Goal: Feedback & Contribution: Contribute content

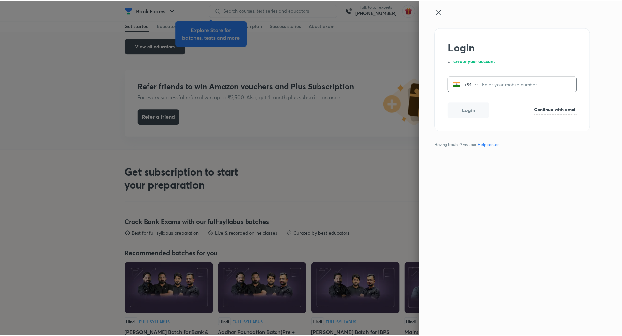
scroll to position [1146, 0]
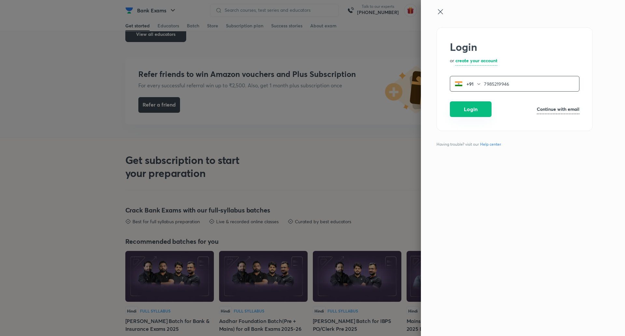
type input "7985219946"
click at [470, 109] on button "Login" at bounding box center [471, 109] width 42 height 16
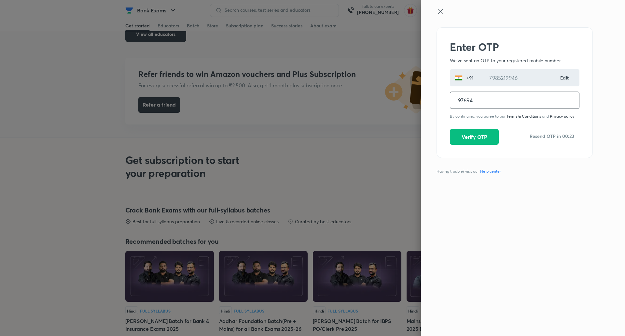
type input "976948"
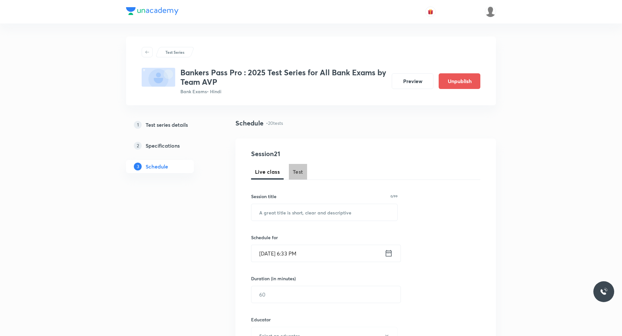
click at [301, 171] on span "Test" at bounding box center [298, 172] width 10 height 8
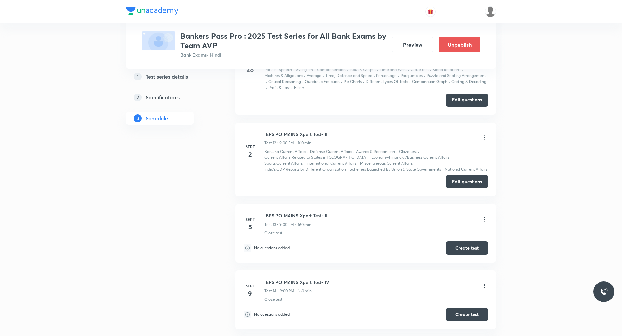
scroll to position [1307, 0]
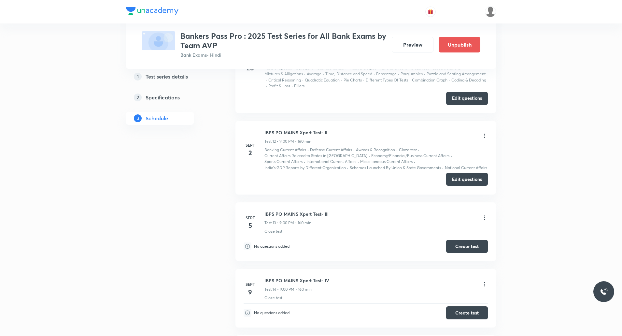
click button "Edit questions"
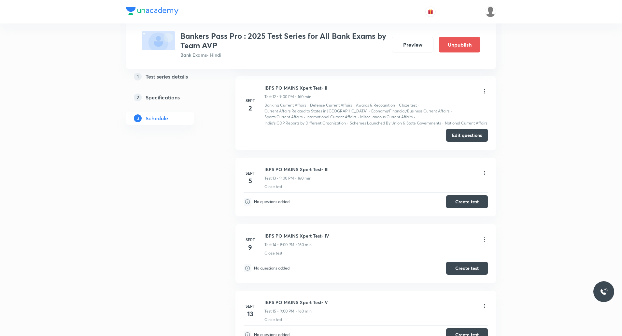
scroll to position [1319, 0]
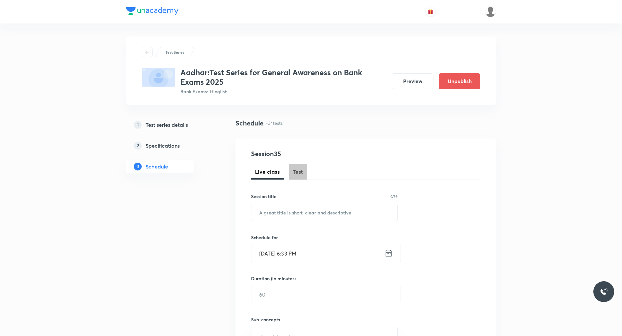
click at [296, 170] on span "Test" at bounding box center [298, 172] width 10 height 8
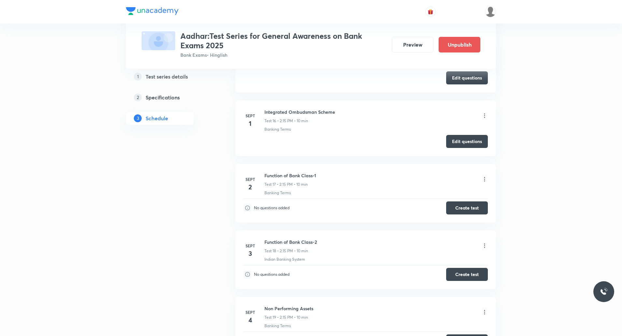
scroll to position [1287, 0]
drag, startPoint x: 264, startPoint y: 174, endPoint x: 325, endPoint y: 172, distance: 61.3
click at [325, 172] on div "Sept 2 Function of Bank Class-1 Test 17 • 2:15 PM • 10 min Banking Terms" at bounding box center [366, 184] width 244 height 24
copy h6 "Function of Bank Class-1"
drag, startPoint x: 265, startPoint y: 242, endPoint x: 323, endPoint y: 241, distance: 58.0
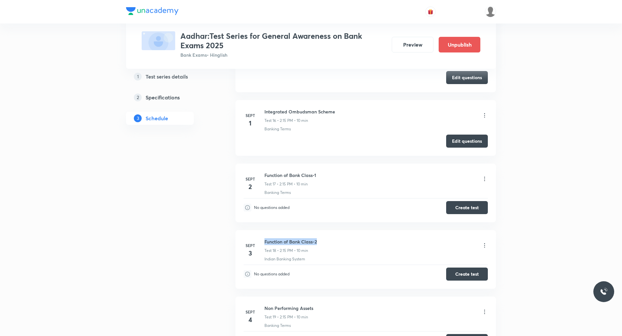
click at [323, 241] on div "Function of Bank Class-2 Test 18 • 2:15 PM • 10 min" at bounding box center [375, 245] width 223 height 15
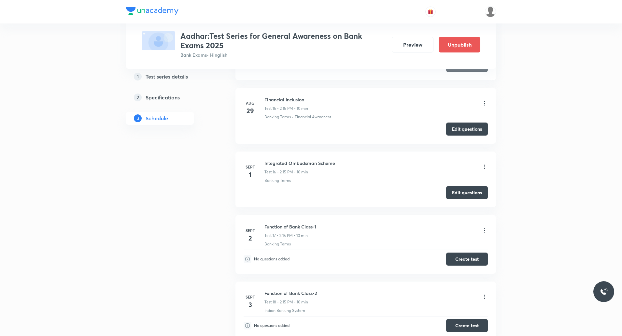
click at [356, 218] on li "Sept 2 Function of Bank Class-1 Test 17 • 2:15 PM • 10 min Banking Terms No que…" at bounding box center [365, 244] width 261 height 59
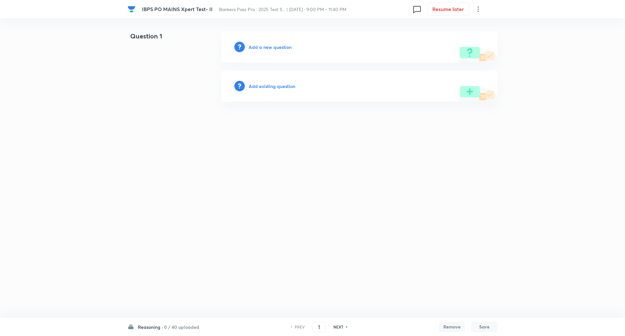
click at [156, 327] on h6 "Reasoning ·" at bounding box center [150, 326] width 25 height 7
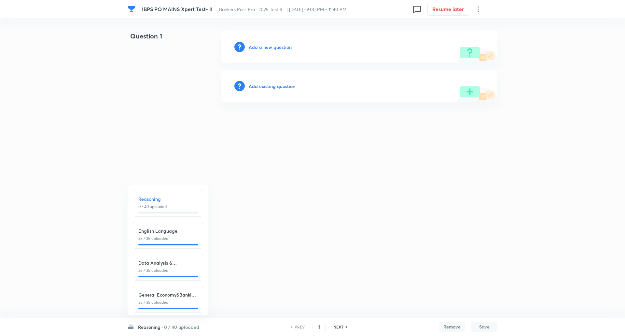
scroll to position [7, 0]
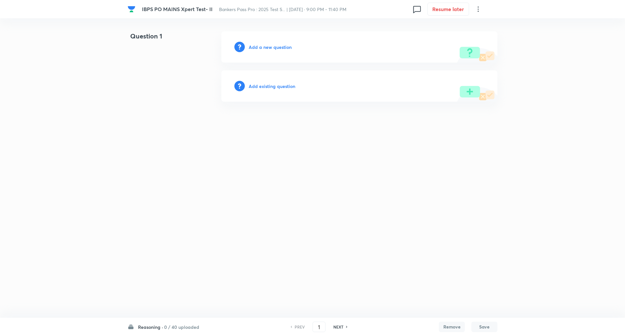
click at [164, 325] on h6 "0 / 40 uploaded" at bounding box center [181, 326] width 35 height 7
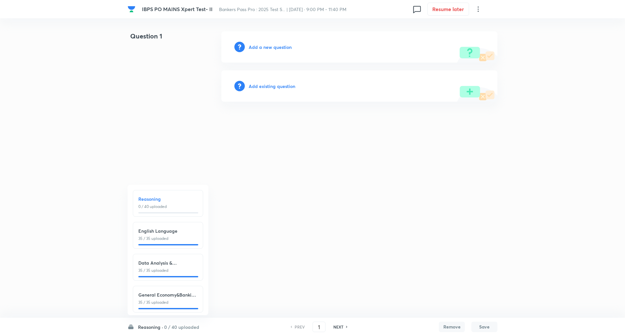
scroll to position [7, 0]
click at [157, 298] on div "General Economy&Banking Awareness 35 / 35 uploaded" at bounding box center [168, 296] width 70 height 27
type input "111"
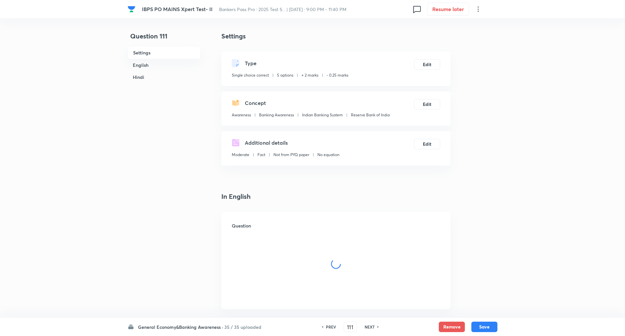
checkbox input "true"
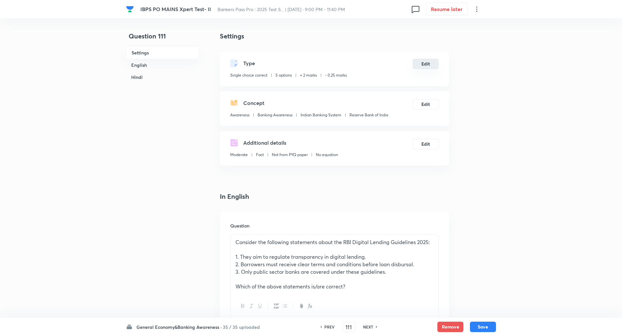
click at [425, 67] on button "Edit" at bounding box center [426, 64] width 26 height 10
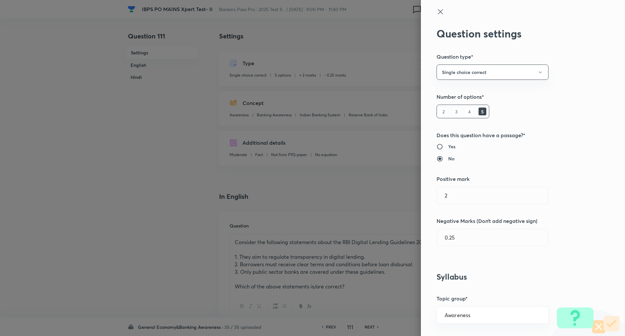
scroll to position [63, 0]
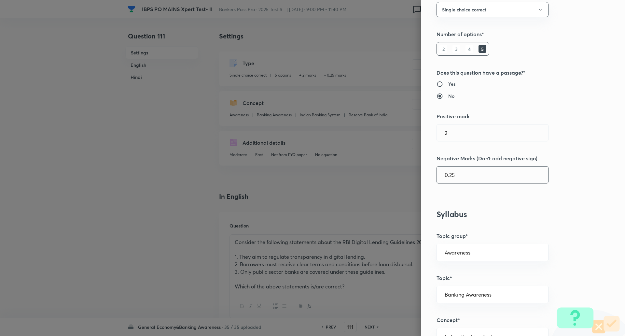
click at [447, 176] on input "0.25" at bounding box center [492, 174] width 111 height 17
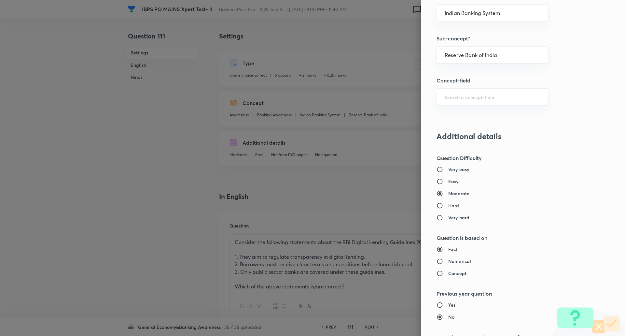
scroll to position [552, 0]
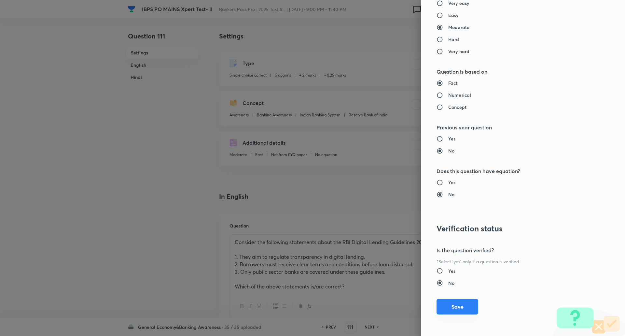
type input "0.5"
click at [460, 308] on button "Save" at bounding box center [458, 307] width 42 height 16
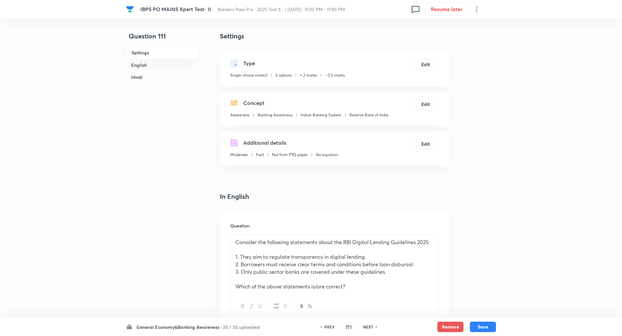
click at [373, 325] on div "NEXT" at bounding box center [369, 327] width 17 height 6
type input "112"
checkbox input "false"
checkbox input "true"
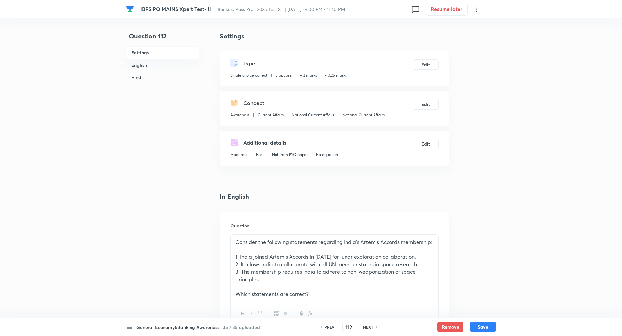
checkbox input "true"
click at [424, 66] on button "Edit" at bounding box center [426, 64] width 26 height 10
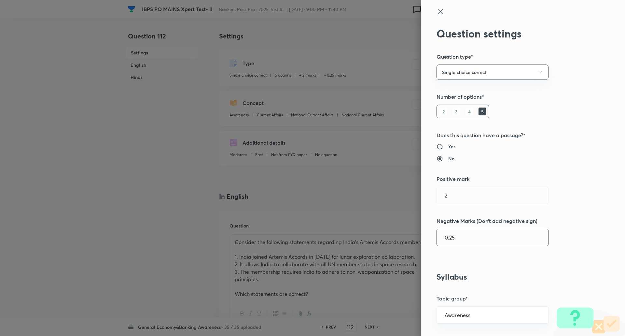
click at [449, 237] on input "0.25" at bounding box center [492, 237] width 111 height 17
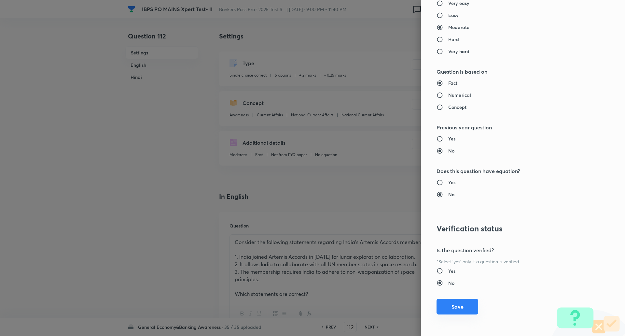
type input "0.5"
click at [457, 305] on button "Save" at bounding box center [458, 307] width 42 height 16
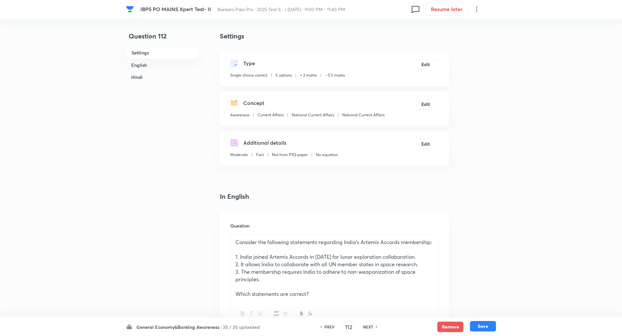
click at [482, 324] on button "Save" at bounding box center [483, 326] width 26 height 10
type input "113"
checkbox input "false"
checkbox input "true"
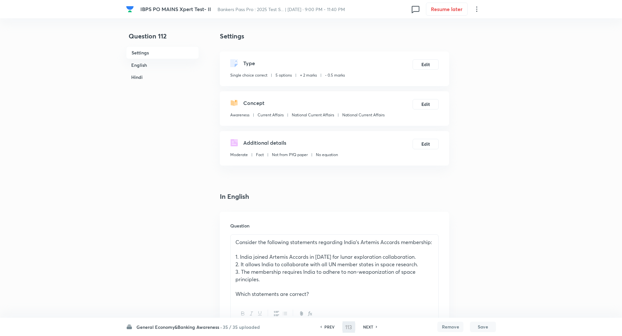
checkbox input "true"
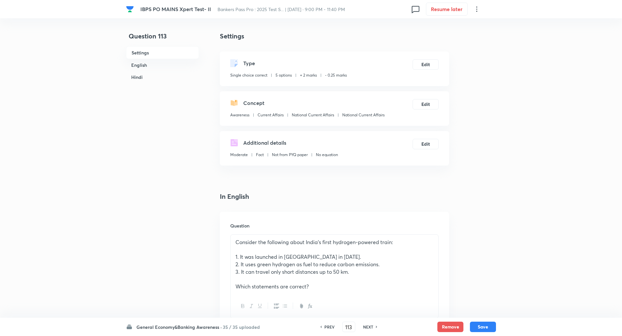
click at [334, 326] on div "PREV" at bounding box center [328, 327] width 17 height 6
type input "112"
checkbox input "false"
checkbox input "true"
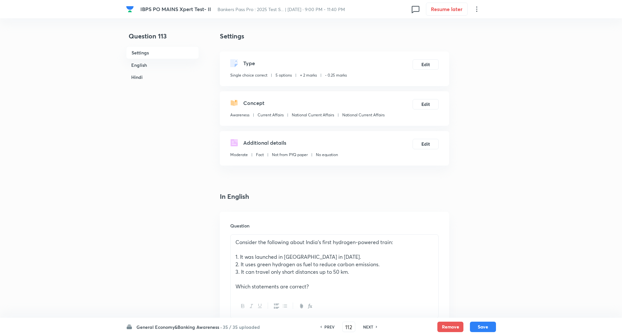
checkbox input "true"
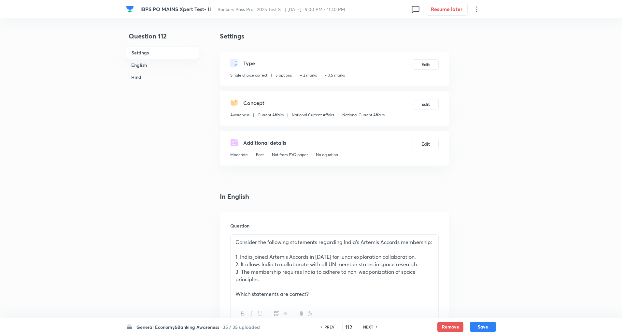
click at [334, 326] on div "PREV" at bounding box center [328, 327] width 17 height 6
type input "111"
checkbox input "false"
checkbox input "true"
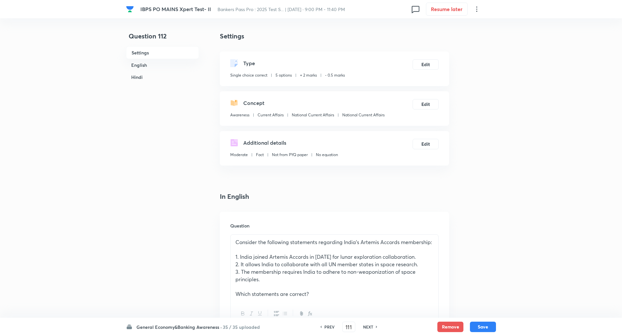
checkbox input "true"
click at [428, 61] on button "Edit" at bounding box center [426, 64] width 26 height 10
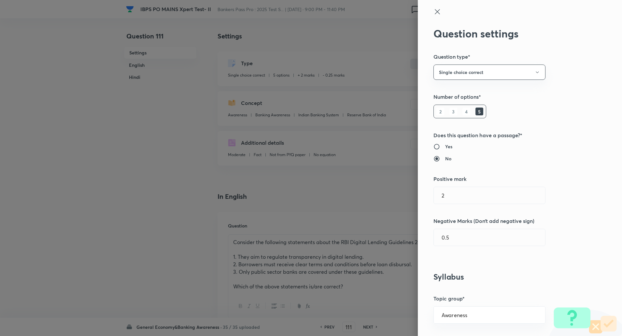
type input "0.25"
type input "Banking Awareness"
type input "Indian Banking System"
type input "Reserve Bank of India"
click at [448, 238] on input "0.25" at bounding box center [492, 237] width 111 height 17
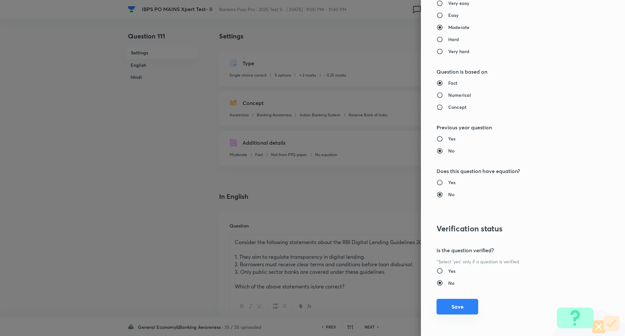
type input "0.5"
click at [460, 306] on button "Save" at bounding box center [458, 307] width 42 height 16
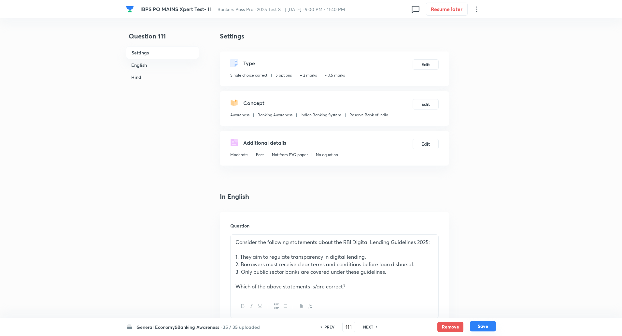
click at [482, 324] on button "Save" at bounding box center [483, 326] width 26 height 10
type input "112"
checkbox input "false"
checkbox input "true"
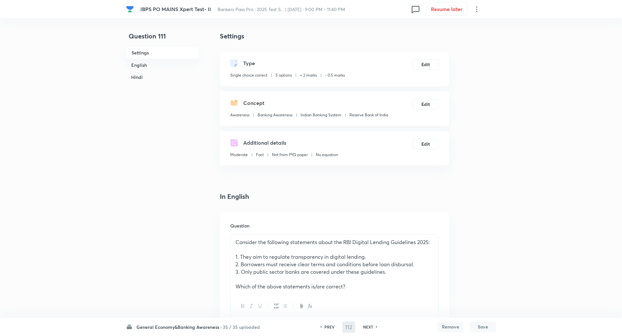
checkbox input "true"
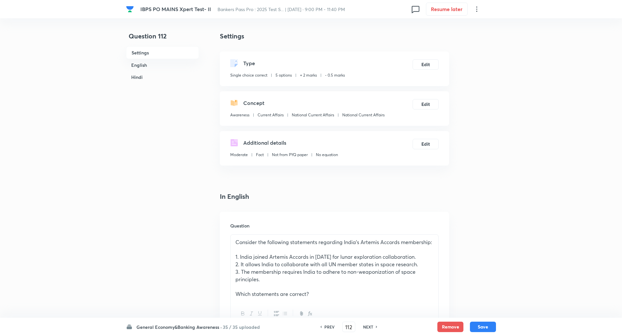
click at [373, 327] on div "NEXT" at bounding box center [369, 327] width 17 height 6
type input "113"
checkbox input "false"
checkbox input "true"
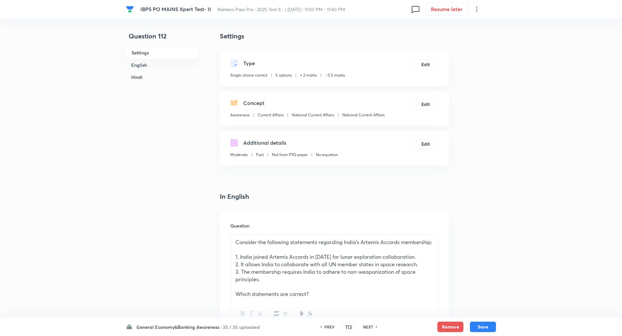
checkbox input "true"
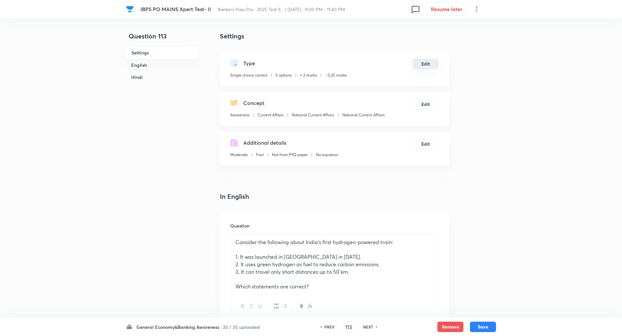
click at [426, 65] on button "Edit" at bounding box center [426, 64] width 26 height 10
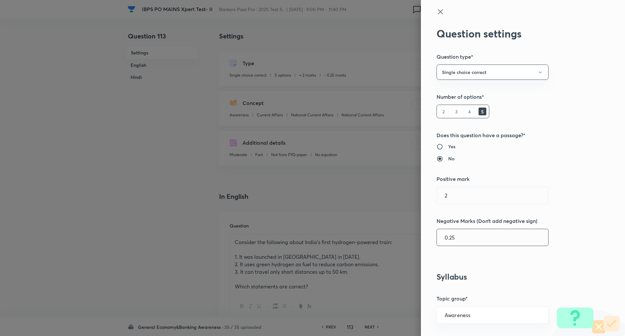
click at [448, 239] on input "0.25" at bounding box center [492, 237] width 111 height 17
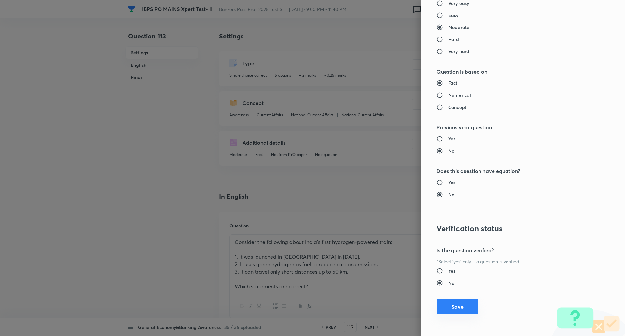
type input "0.5"
click at [462, 310] on button "Save" at bounding box center [458, 307] width 42 height 16
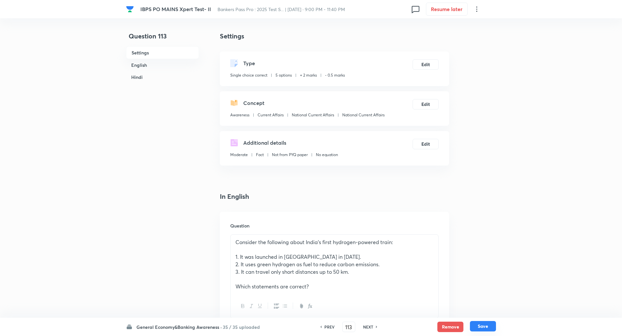
click at [476, 322] on button "Save" at bounding box center [483, 326] width 26 height 10
type input "114"
checkbox input "false"
checkbox input "true"
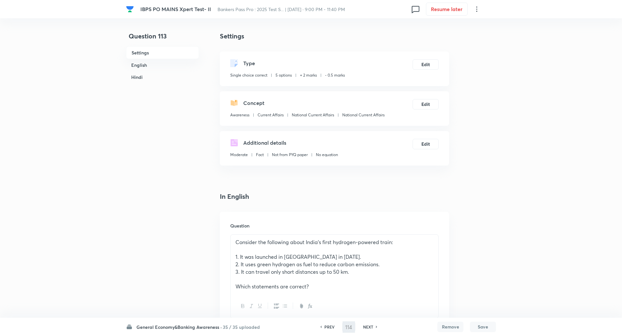
checkbox input "true"
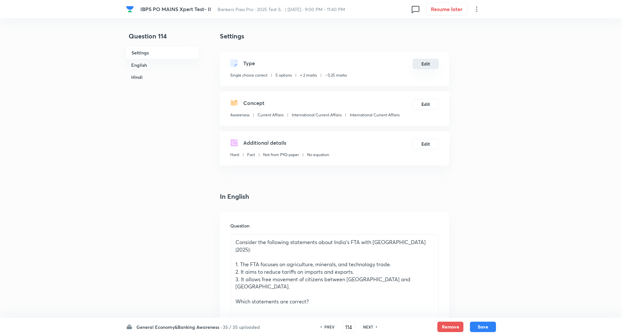
click at [428, 64] on button "Edit" at bounding box center [426, 64] width 26 height 10
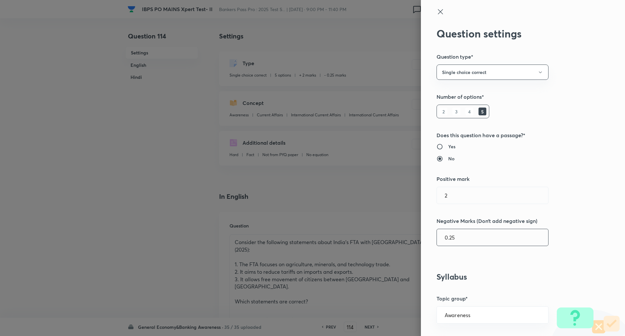
click at [449, 241] on input "0.25" at bounding box center [492, 237] width 111 height 17
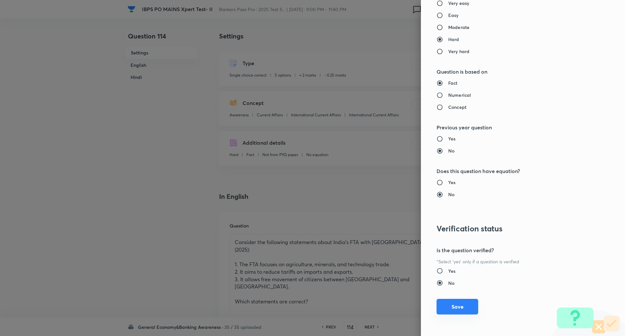
type input "0.5"
click at [459, 307] on button "Save" at bounding box center [458, 307] width 42 height 16
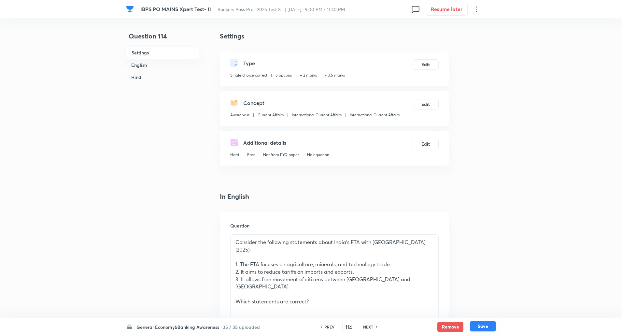
click at [482, 326] on button "Save" at bounding box center [483, 326] width 26 height 10
type input "115"
checkbox input "false"
checkbox input "true"
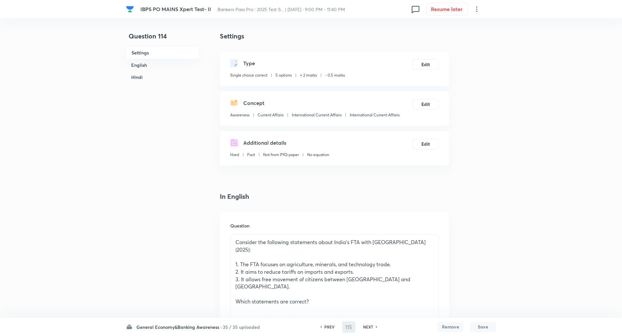
checkbox input "true"
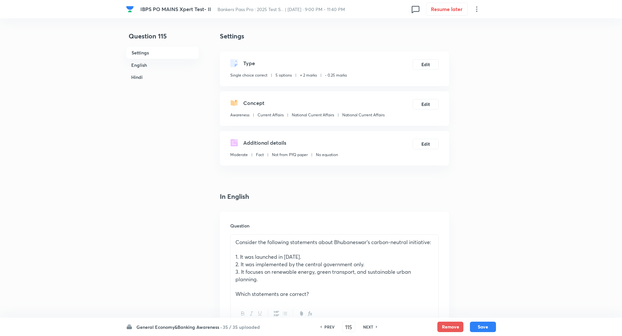
click at [428, 51] on div "Type Single choice correct 5 options + 2 marks - 0.25 marks Edit" at bounding box center [334, 68] width 229 height 35
click at [425, 66] on button "Edit" at bounding box center [426, 64] width 26 height 10
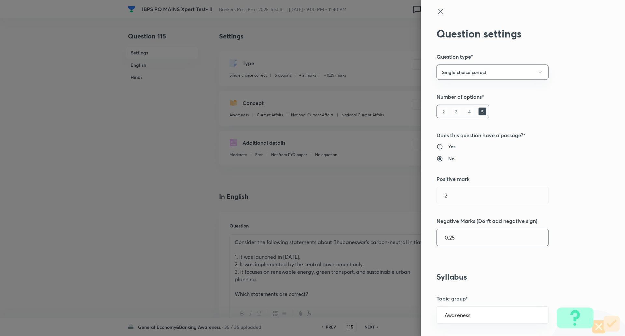
click at [448, 235] on input "0.25" at bounding box center [492, 237] width 111 height 17
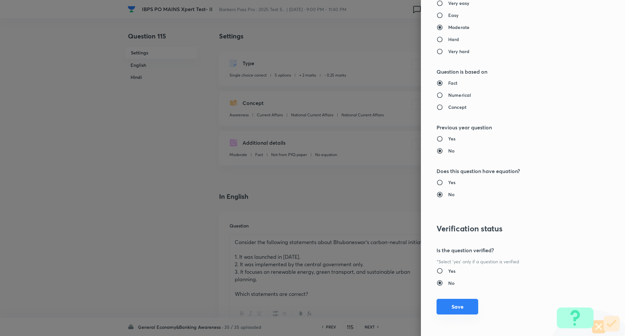
type input "0.5"
click at [461, 306] on button "Save" at bounding box center [458, 307] width 42 height 16
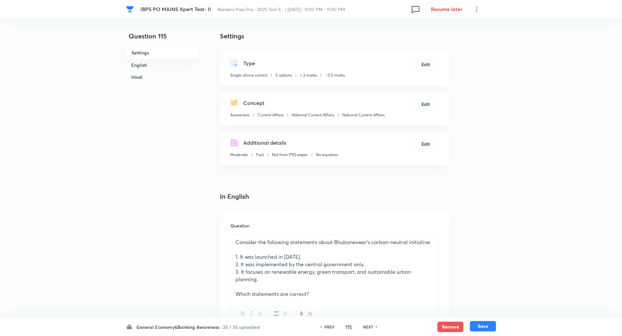
click at [489, 329] on button "Save" at bounding box center [483, 326] width 26 height 10
type input "116"
checkbox input "false"
checkbox input "true"
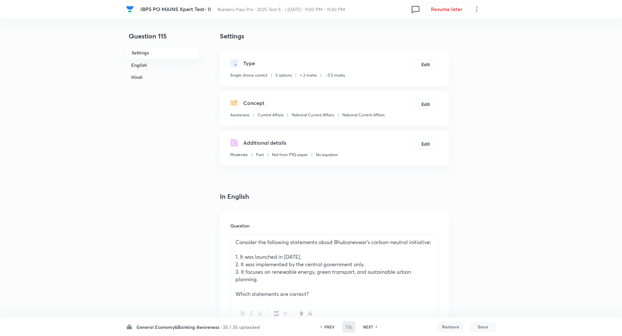
checkbox input "true"
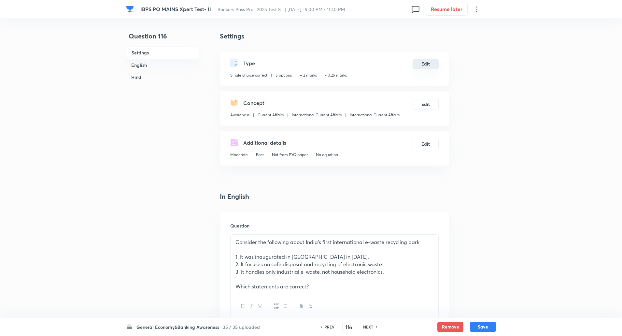
click at [422, 65] on button "Edit" at bounding box center [426, 64] width 26 height 10
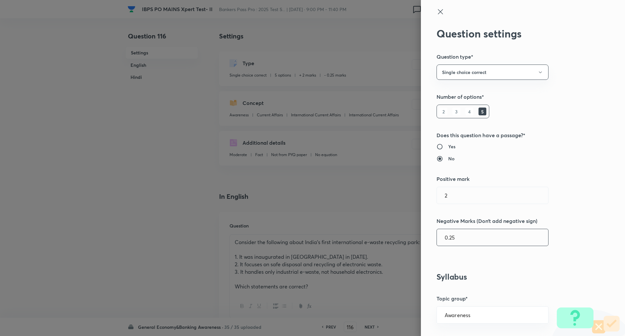
click at [449, 236] on input "0.25" at bounding box center [492, 237] width 111 height 17
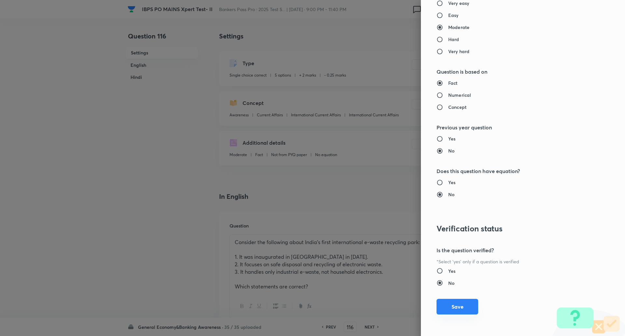
type input "0.5"
click at [460, 306] on button "Save" at bounding box center [458, 307] width 42 height 16
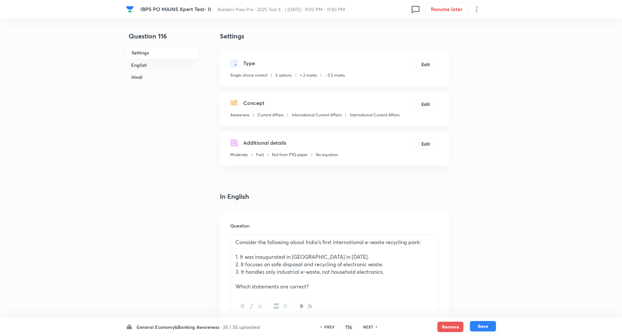
click at [481, 322] on button "Save" at bounding box center [483, 326] width 26 height 10
click at [476, 324] on button "Save" at bounding box center [483, 326] width 26 height 10
type input "117"
checkbox input "false"
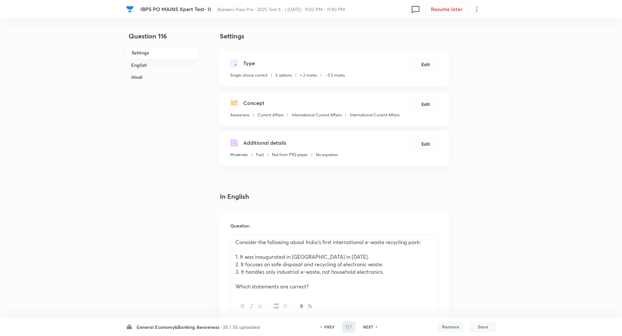
checkbox input "true"
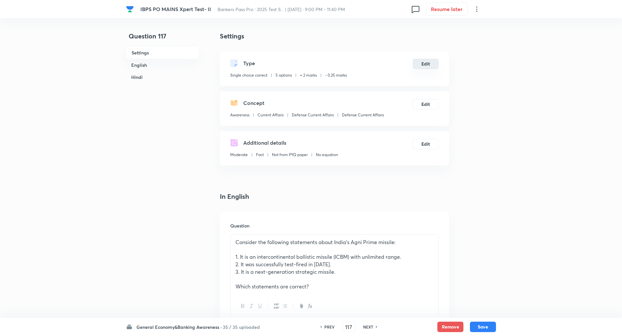
click at [428, 63] on button "Edit" at bounding box center [426, 64] width 26 height 10
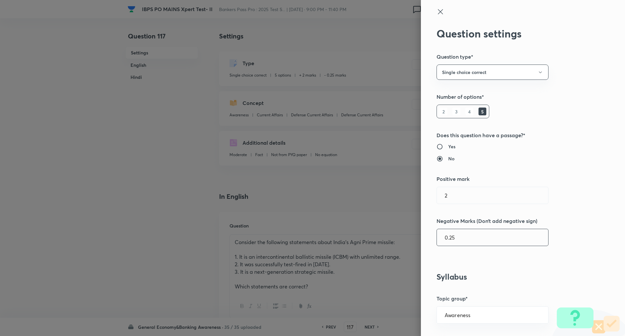
click at [449, 239] on input "0.25" at bounding box center [492, 237] width 111 height 17
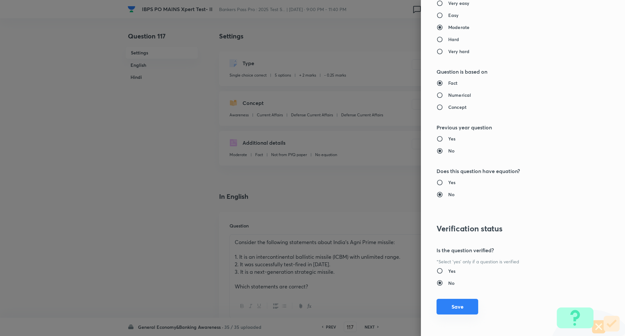
type input "0.5"
click at [463, 305] on button "Save" at bounding box center [458, 307] width 42 height 16
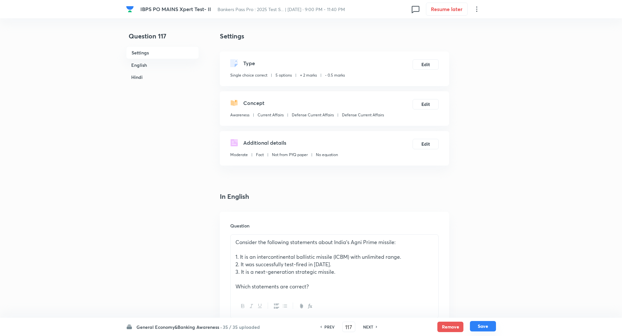
click at [479, 324] on button "Save" at bounding box center [483, 326] width 26 height 10
type input "118"
checkbox input "false"
checkbox input "true"
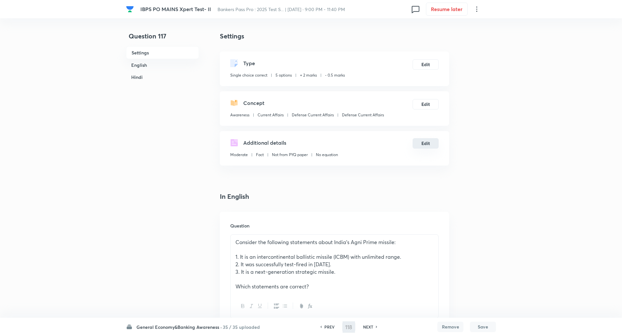
checkbox input "true"
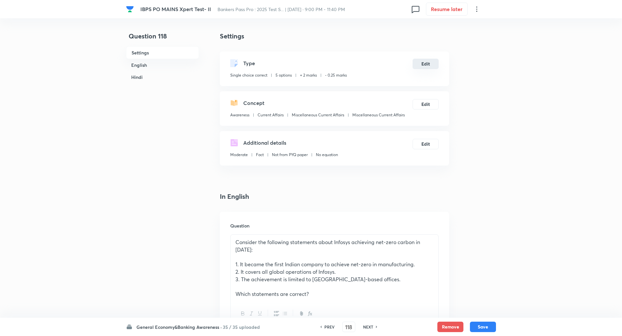
click at [430, 62] on button "Edit" at bounding box center [426, 64] width 26 height 10
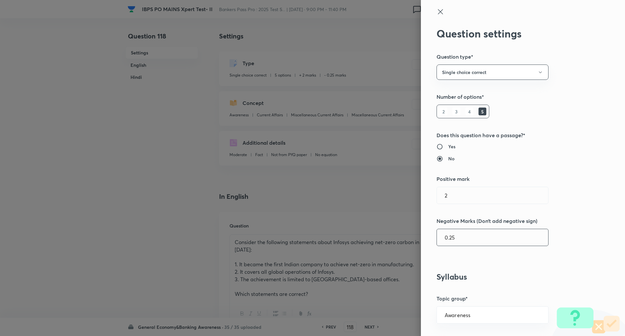
click at [449, 236] on input "0.25" at bounding box center [492, 237] width 111 height 17
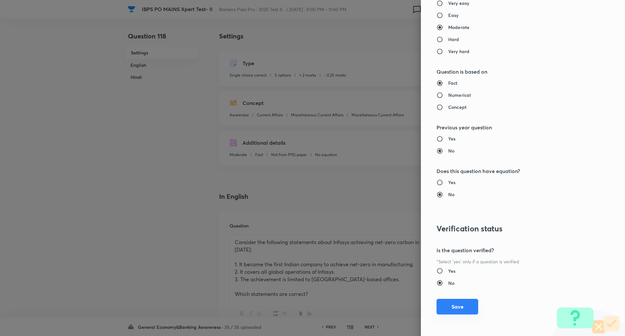
type input "0.5"
click at [454, 306] on button "Save" at bounding box center [458, 307] width 42 height 16
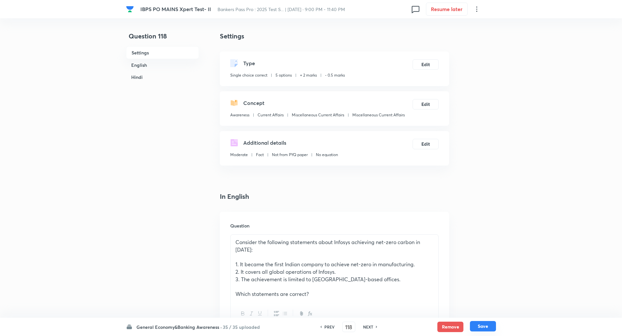
click at [483, 324] on button "Save" at bounding box center [483, 326] width 26 height 10
type input "119"
checkbox input "false"
checkbox input "true"
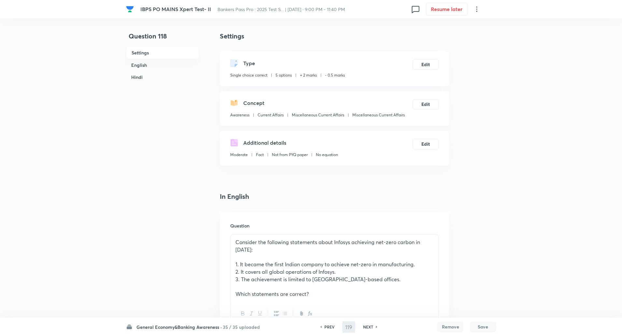
checkbox input "true"
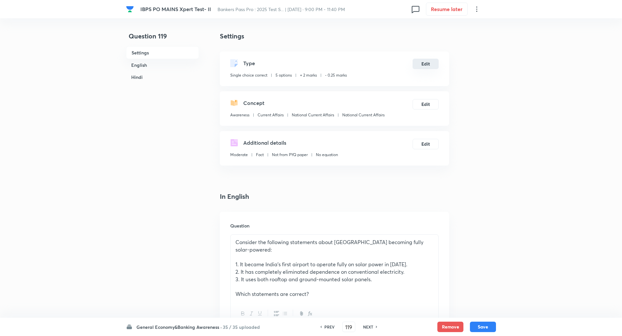
click at [427, 62] on button "Edit" at bounding box center [426, 64] width 26 height 10
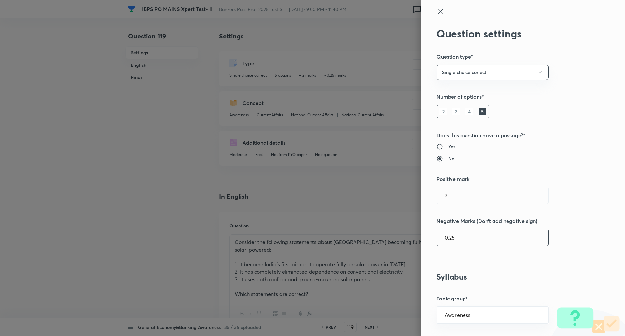
click at [449, 239] on input "0.25" at bounding box center [492, 237] width 111 height 17
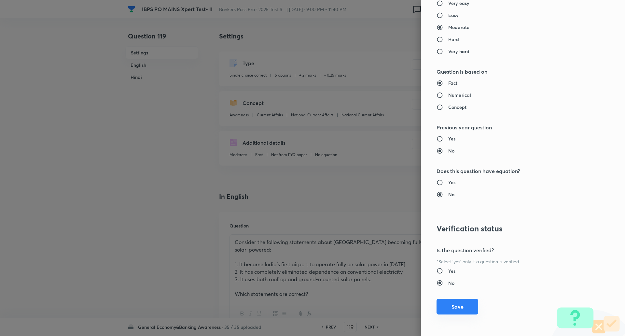
type input "0.5"
click at [454, 307] on button "Save" at bounding box center [458, 307] width 42 height 16
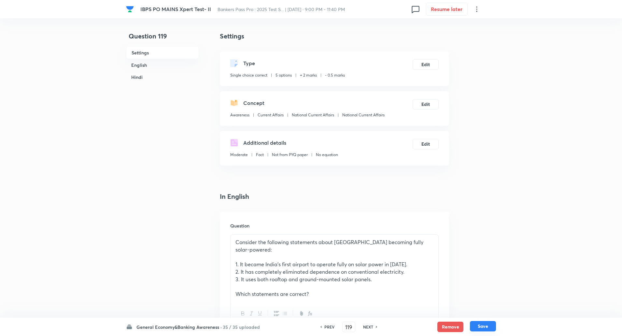
click at [487, 327] on button "Save" at bounding box center [483, 326] width 26 height 10
type input "120"
checkbox input "false"
checkbox input "true"
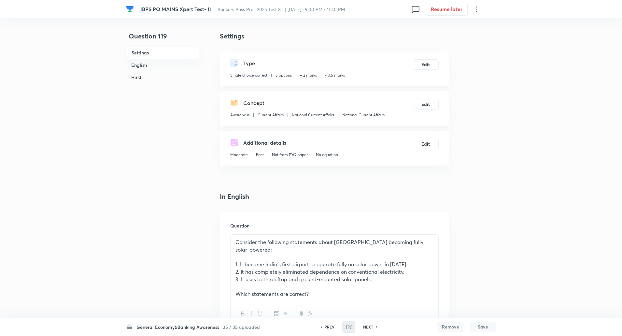
checkbox input "true"
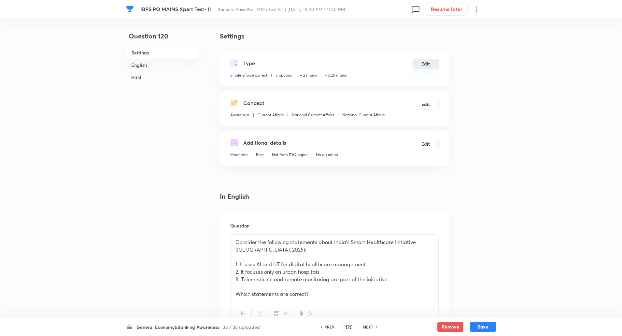
click at [427, 61] on button "Edit" at bounding box center [426, 64] width 26 height 10
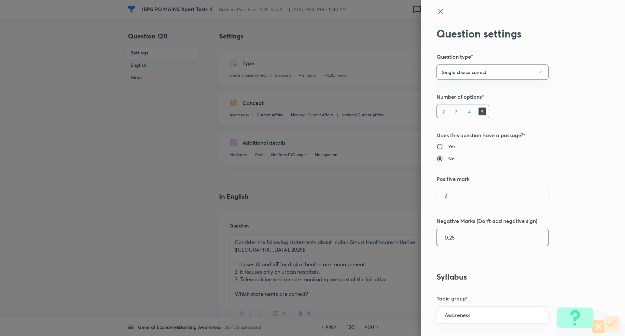
click at [448, 238] on input "0.25" at bounding box center [492, 237] width 111 height 17
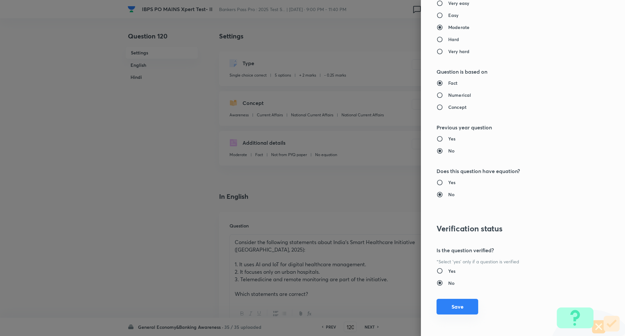
type input "0.5"
click at [465, 309] on button "Save" at bounding box center [458, 307] width 42 height 16
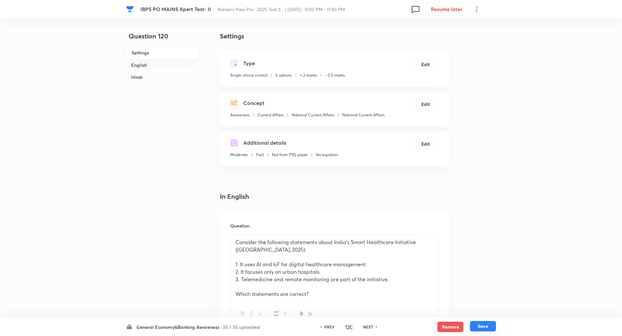
click at [488, 324] on button "Save" at bounding box center [483, 326] width 26 height 10
type input "121"
checkbox input "false"
checkbox input "true"
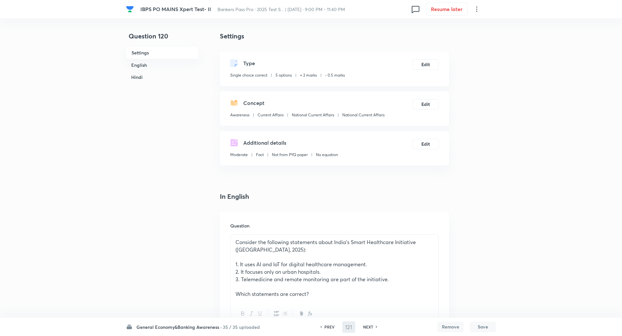
checkbox input "true"
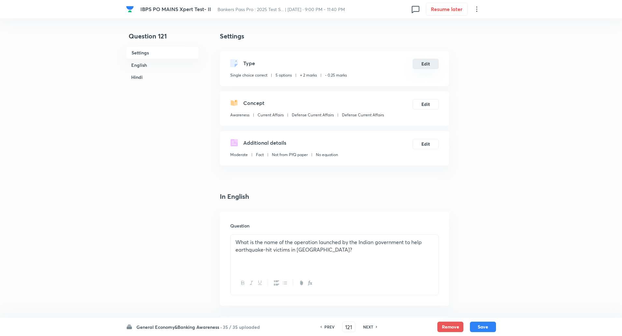
click at [429, 64] on button "Edit" at bounding box center [426, 64] width 26 height 10
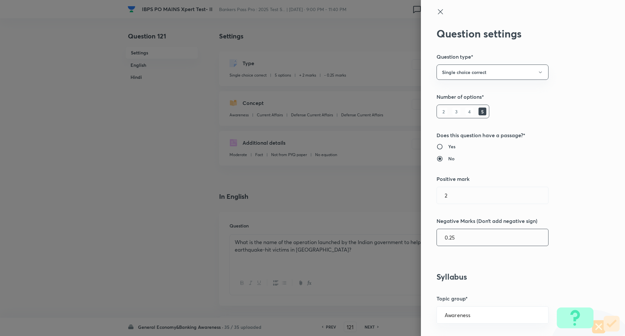
click at [448, 239] on input "0.25" at bounding box center [492, 237] width 111 height 17
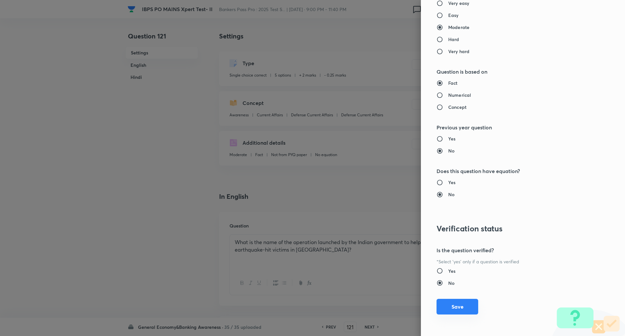
type input "0.5"
click at [454, 302] on button "Save" at bounding box center [458, 307] width 42 height 16
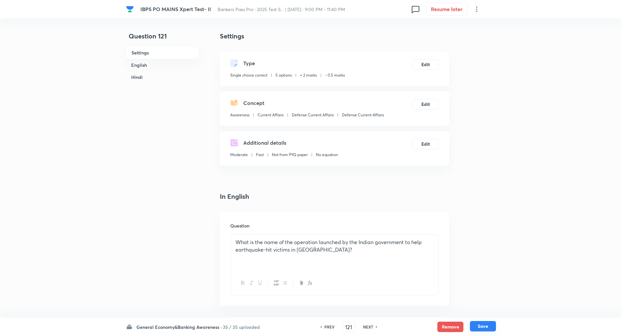
click at [490, 329] on button "Save" at bounding box center [483, 326] width 26 height 10
type input "122"
checkbox input "false"
checkbox input "true"
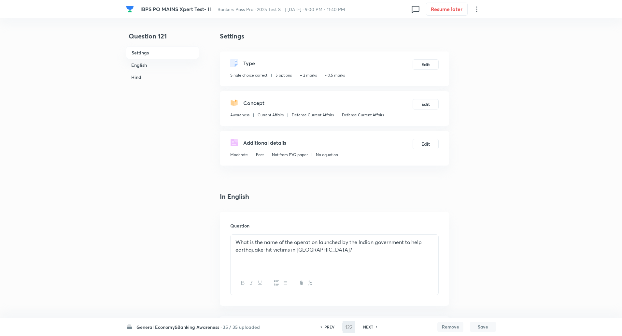
checkbox input "true"
click at [426, 63] on button "Edit" at bounding box center [426, 64] width 26 height 10
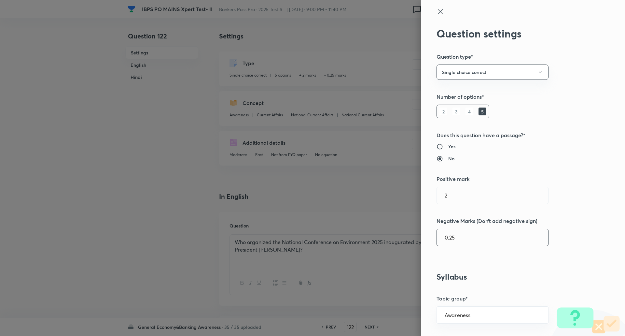
click at [448, 237] on input "0.25" at bounding box center [492, 237] width 111 height 17
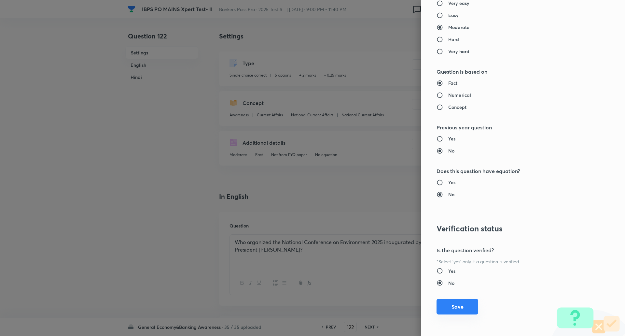
type input "0.5"
click at [462, 307] on button "Save" at bounding box center [458, 307] width 42 height 16
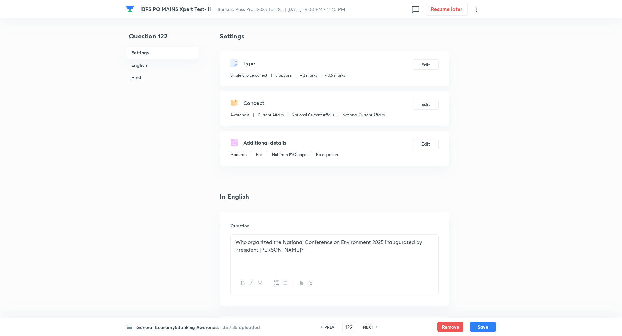
click at [483, 332] on div "General Economy&Banking Awareness · 35 / 35 uploaded PREV 122 ​ NEXT Remove Save" at bounding box center [311, 327] width 370 height 18
click at [486, 327] on button "Save" at bounding box center [483, 326] width 26 height 10
type input "123"
checkbox input "false"
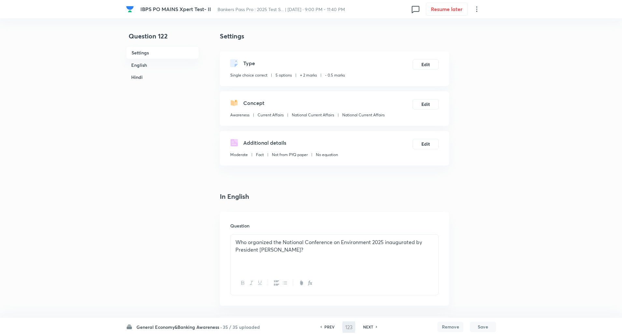
checkbox input "true"
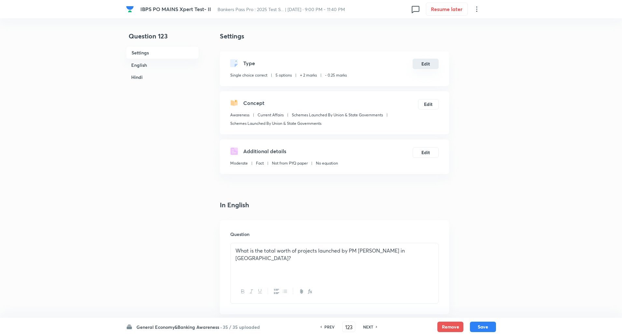
click at [423, 65] on button "Edit" at bounding box center [426, 64] width 26 height 10
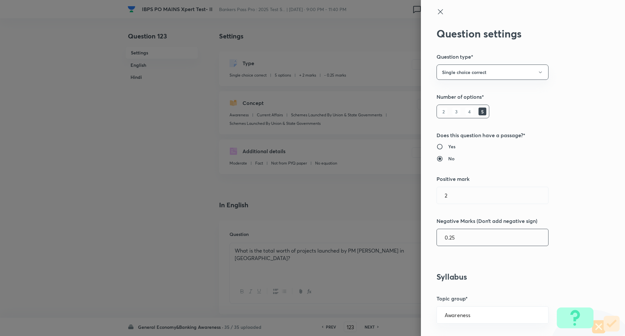
click at [448, 238] on input "0.25" at bounding box center [492, 237] width 111 height 17
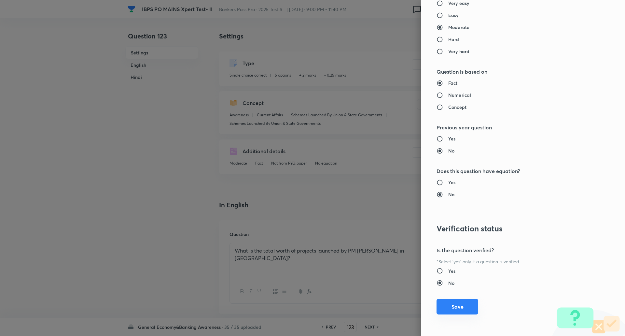
type input "0.5"
click at [453, 306] on button "Save" at bounding box center [458, 307] width 42 height 16
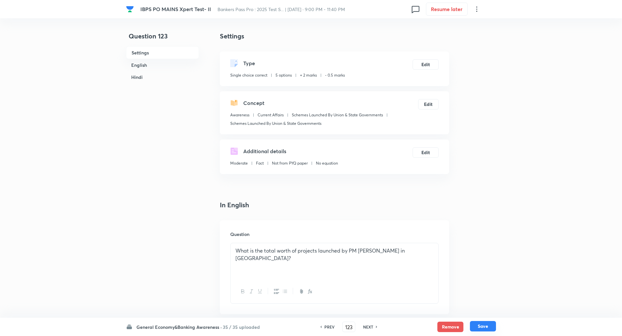
click at [483, 328] on button "Save" at bounding box center [483, 326] width 26 height 10
type input "124"
checkbox input "false"
checkbox input "true"
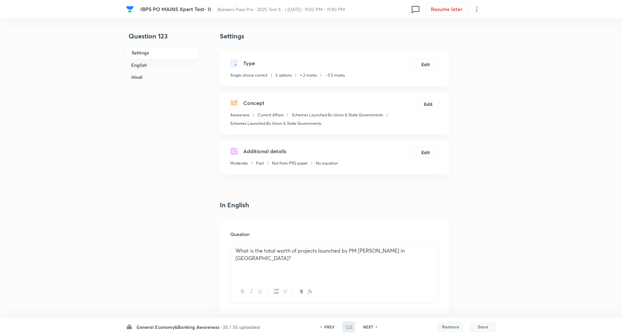
checkbox input "true"
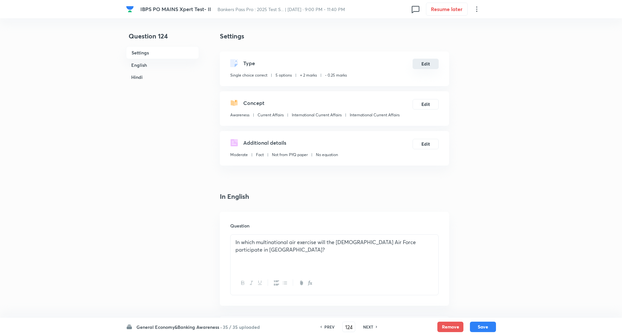
click at [427, 65] on button "Edit" at bounding box center [426, 64] width 26 height 10
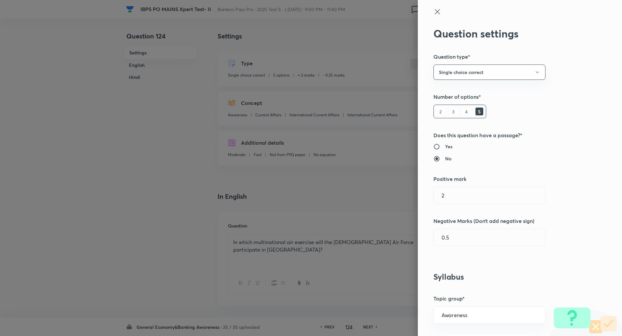
type input "0.25"
type input "International Current Affairs"
click at [447, 235] on input "0.25" at bounding box center [492, 237] width 111 height 17
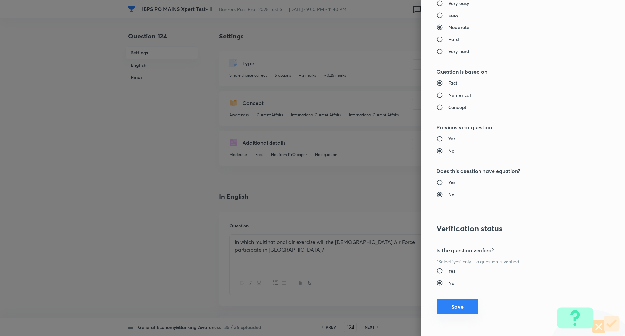
type input "0.5"
click at [458, 304] on button "Save" at bounding box center [458, 307] width 42 height 16
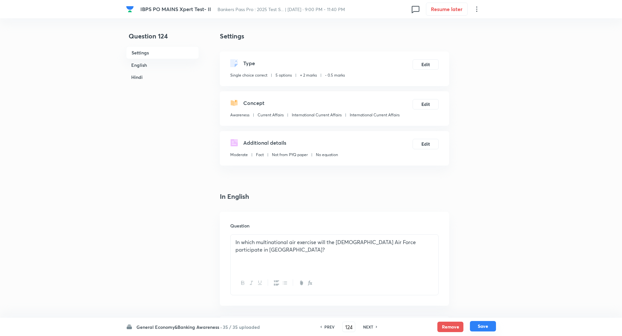
click at [488, 323] on button "Save" at bounding box center [483, 326] width 26 height 10
type input "125"
checkbox input "false"
checkbox input "true"
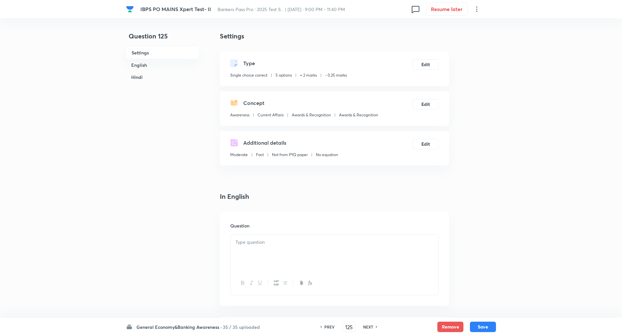
checkbox input "true"
click at [426, 65] on button "Edit" at bounding box center [426, 64] width 26 height 10
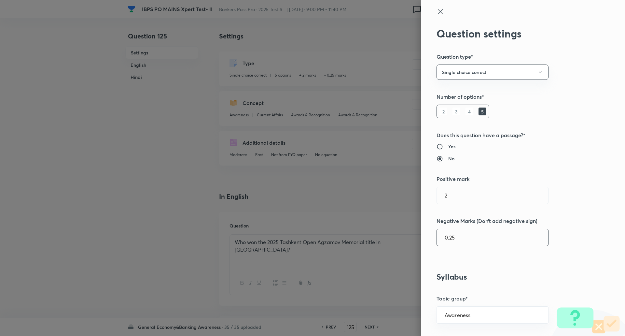
click at [447, 241] on input "0.25" at bounding box center [492, 237] width 111 height 17
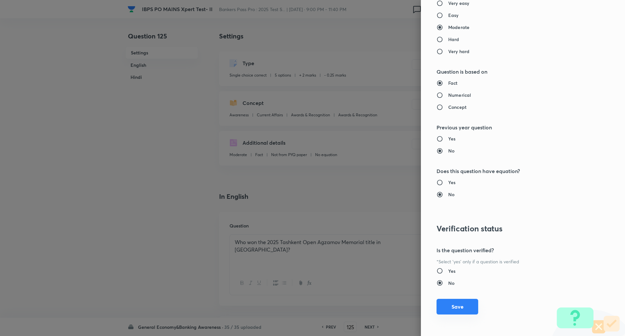
type input "0.5"
click at [450, 306] on button "Save" at bounding box center [458, 307] width 42 height 16
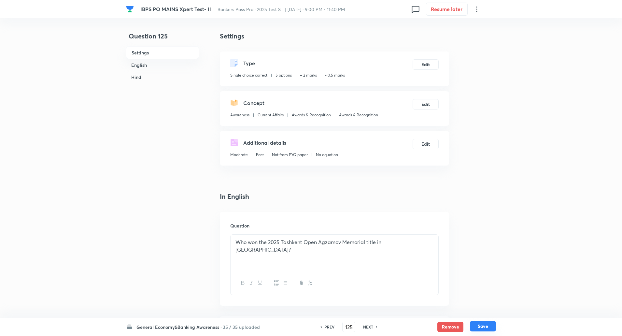
click at [481, 326] on button "Save" at bounding box center [483, 326] width 26 height 10
type input "126"
checkbox input "false"
checkbox input "true"
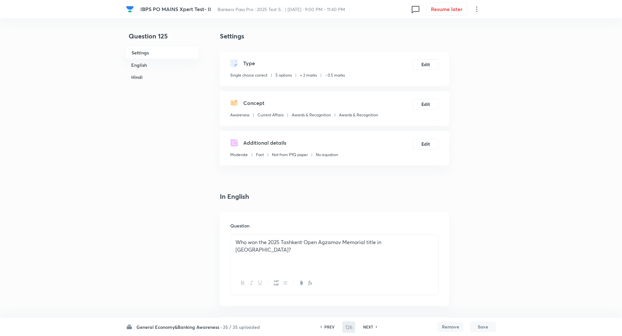
checkbox input "true"
click at [484, 325] on button "Save" at bounding box center [483, 326] width 26 height 10
type input "127"
checkbox input "false"
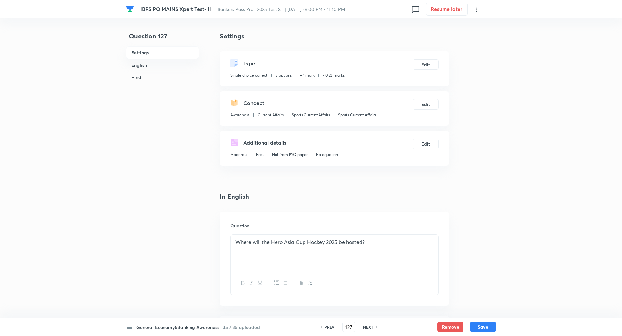
checkbox input "true"
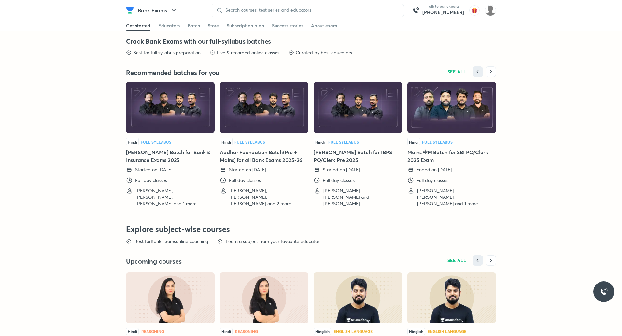
scroll to position [1426, 0]
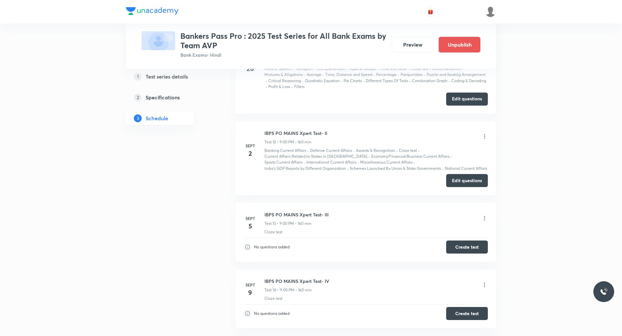
scroll to position [1265, 0]
click at [455, 179] on button "Edit questions" at bounding box center [467, 179] width 42 height 13
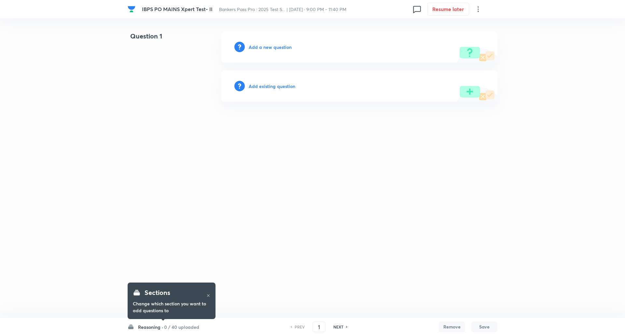
click at [173, 325] on h6 "0 / 40 uploaded" at bounding box center [181, 326] width 35 height 7
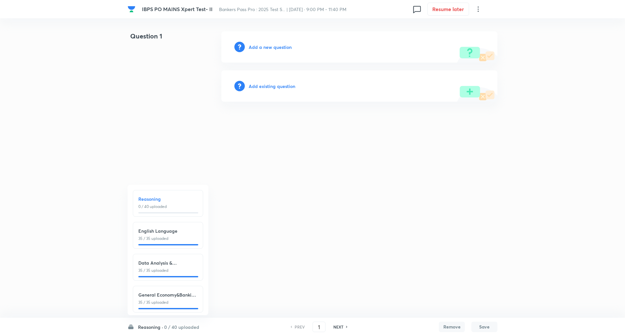
click at [170, 298] on div "General Economy&Banking Awareness 35 / 35 uploaded" at bounding box center [167, 298] width 59 height 14
type input "111"
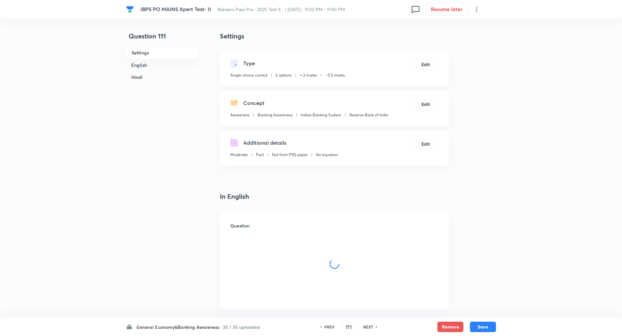
checkbox input "true"
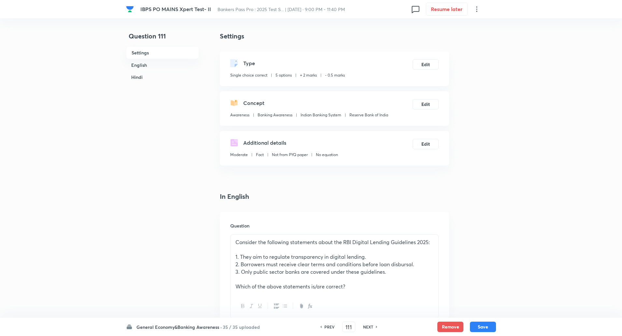
click at [369, 327] on h6 "NEXT" at bounding box center [368, 327] width 10 height 6
type input "112"
checkbox input "false"
checkbox input "true"
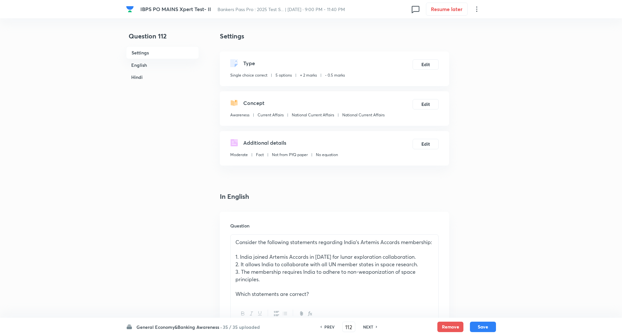
checkbox input "true"
click at [369, 327] on h6 "NEXT" at bounding box center [368, 327] width 10 height 6
type input "113"
checkbox input "false"
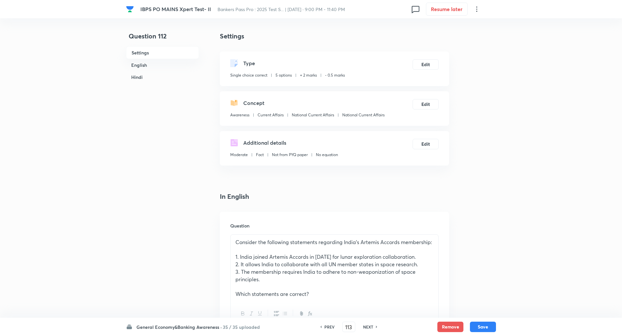
checkbox input "true"
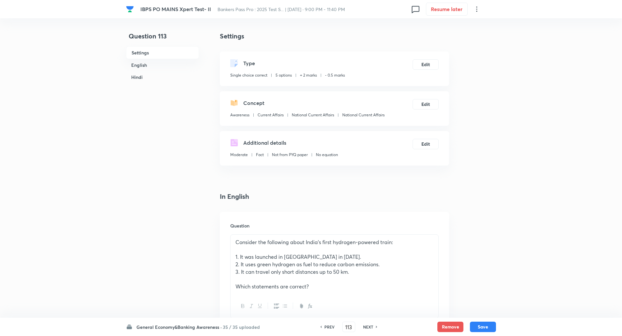
click at [369, 327] on h6 "NEXT" at bounding box center [368, 327] width 10 height 6
type input "114"
checkbox input "false"
checkbox input "true"
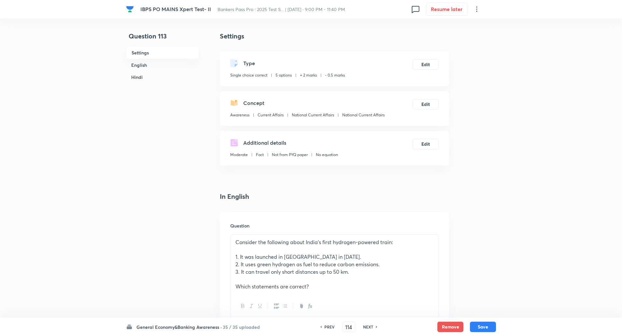
checkbox input "true"
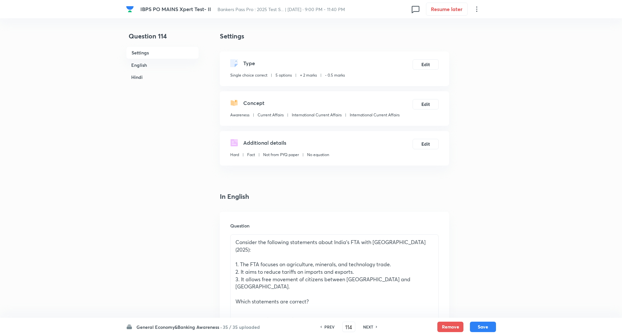
click at [369, 327] on h6 "NEXT" at bounding box center [368, 327] width 10 height 6
type input "115"
checkbox input "false"
checkbox input "true"
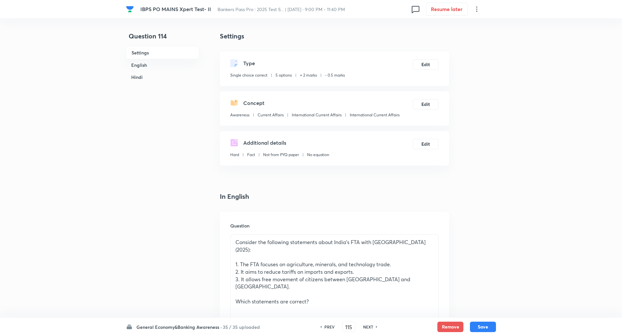
checkbox input "true"
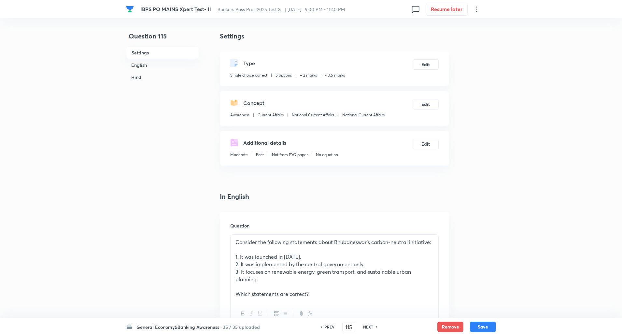
click at [369, 327] on h6 "NEXT" at bounding box center [368, 327] width 10 height 6
type input "116"
checkbox input "false"
checkbox input "true"
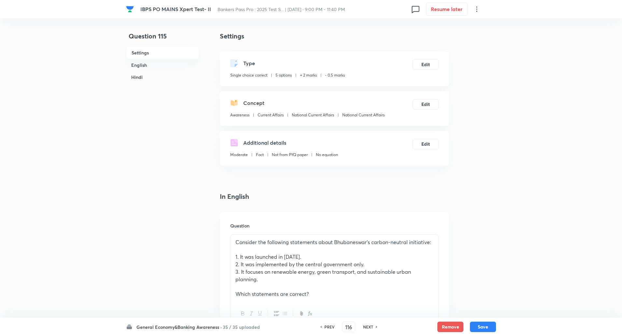
checkbox input "true"
click at [369, 327] on h6 "NEXT" at bounding box center [368, 327] width 10 height 6
type input "117"
checkbox input "false"
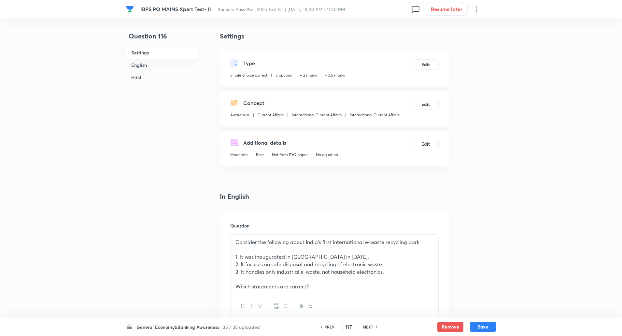
checkbox input "true"
click at [369, 327] on h6 "NEXT" at bounding box center [368, 327] width 10 height 6
type input "118"
checkbox input "false"
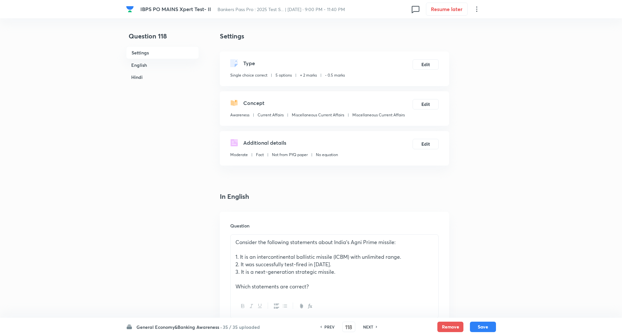
checkbox input "false"
checkbox input "true"
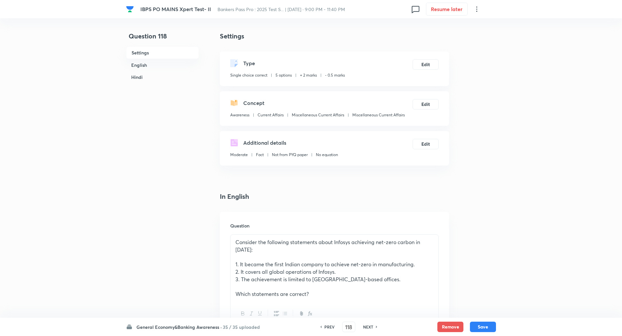
click at [369, 327] on h6 "NEXT" at bounding box center [368, 327] width 10 height 6
type input "119"
checkbox input "false"
checkbox input "true"
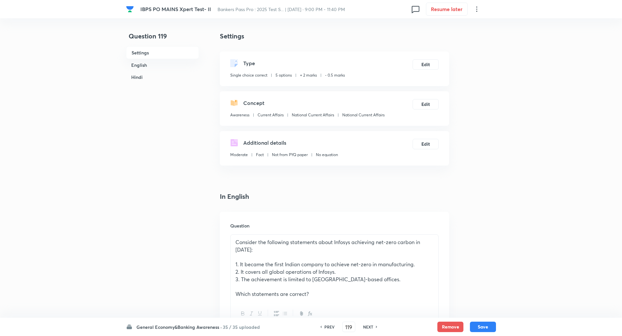
checkbox input "true"
click at [369, 327] on h6 "NEXT" at bounding box center [368, 327] width 10 height 6
type input "120"
checkbox input "false"
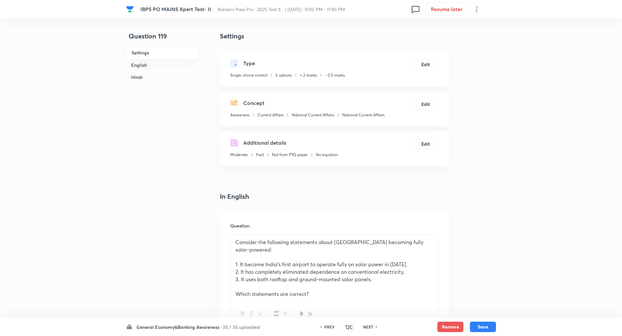
checkbox input "true"
click at [369, 327] on h6 "NEXT" at bounding box center [368, 327] width 10 height 6
type input "121"
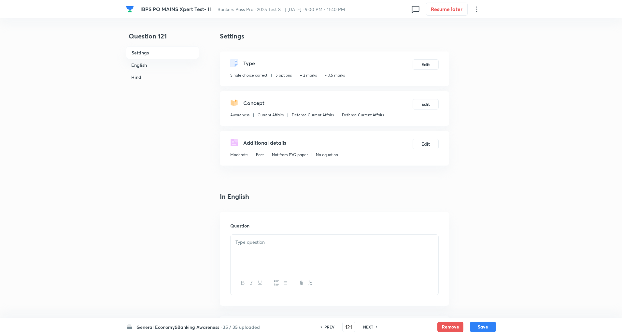
checkbox input "false"
checkbox input "true"
click at [369, 327] on h6 "NEXT" at bounding box center [368, 327] width 10 height 6
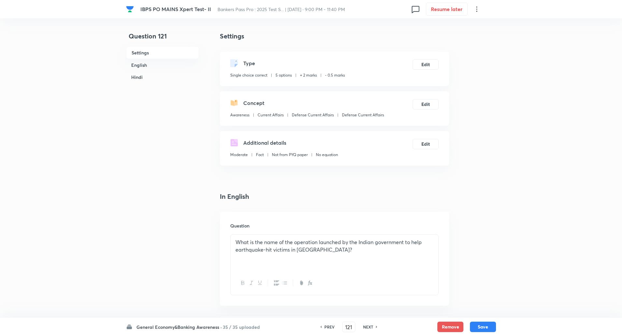
type input "122"
checkbox input "false"
checkbox input "true"
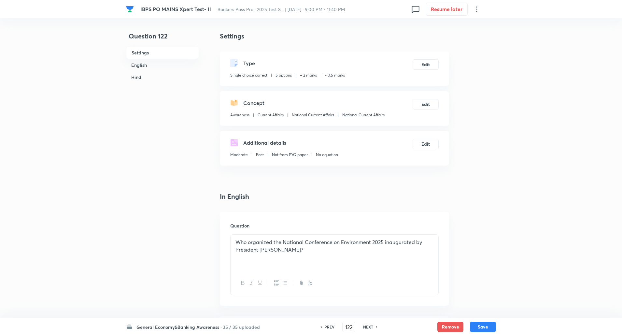
click at [369, 327] on h6 "NEXT" at bounding box center [368, 327] width 10 height 6
type input "123"
checkbox input "false"
checkbox input "true"
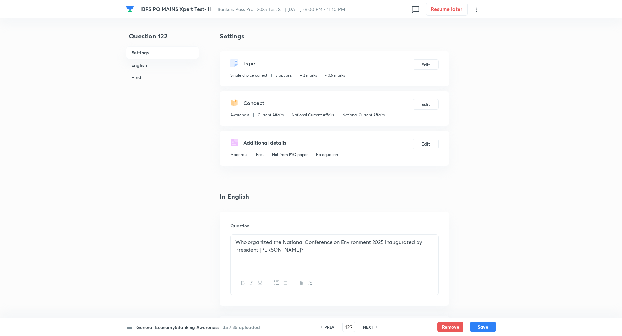
checkbox input "true"
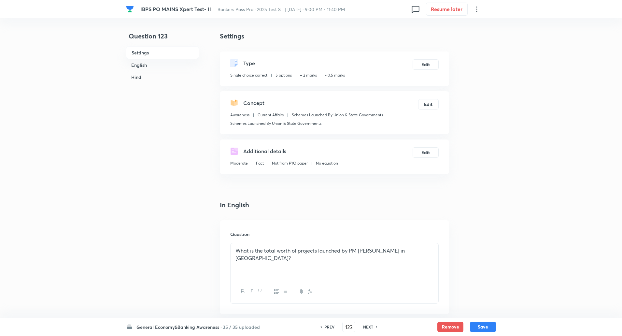
click at [369, 327] on h6 "NEXT" at bounding box center [368, 327] width 10 height 6
type input "124"
checkbox input "false"
checkbox input "true"
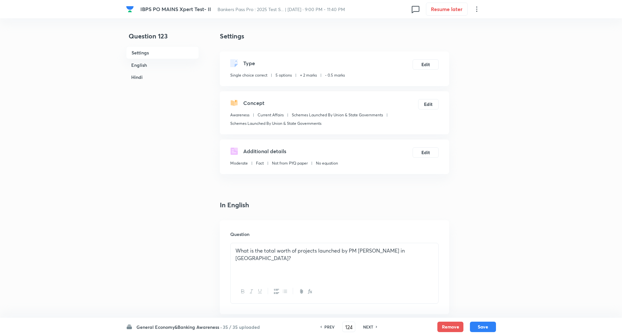
checkbox input "true"
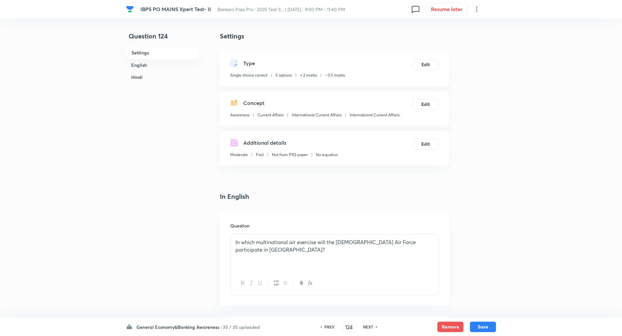
click at [369, 327] on h6 "NEXT" at bounding box center [368, 327] width 10 height 6
type input "125"
checkbox input "false"
checkbox input "true"
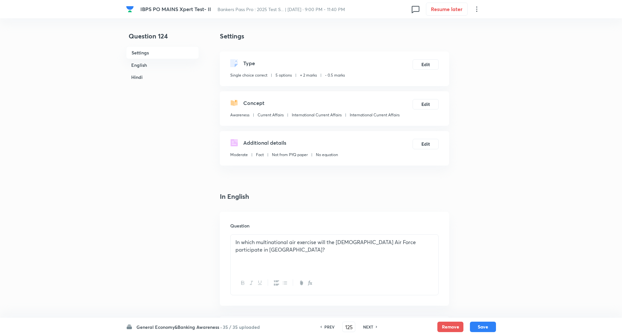
checkbox input "true"
click at [369, 327] on h6 "NEXT" at bounding box center [368, 327] width 10 height 6
type input "126"
checkbox input "false"
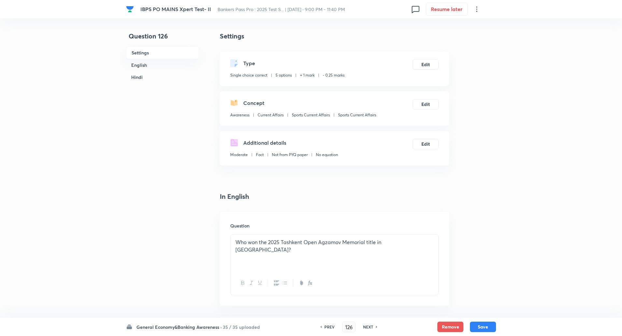
checkbox input "true"
click at [325, 328] on h6 "PREV" at bounding box center [329, 327] width 10 height 6
type input "125"
checkbox input "false"
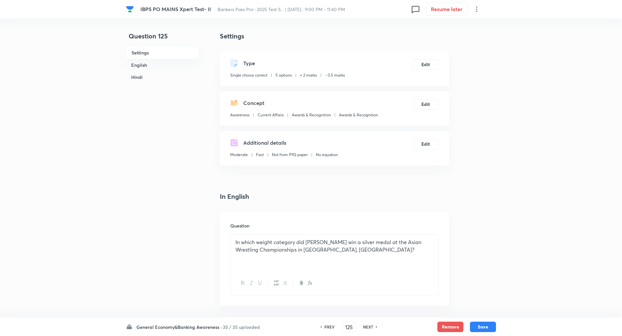
checkbox input "false"
checkbox input "true"
click at [325, 328] on h6 "PREV" at bounding box center [329, 327] width 10 height 6
type input "124"
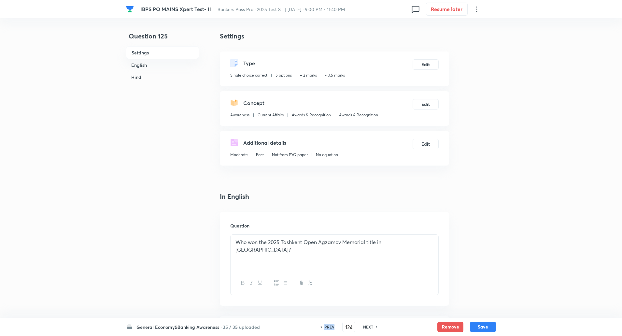
checkbox input "false"
checkbox input "true"
click at [325, 328] on h6 "PREV" at bounding box center [329, 327] width 10 height 6
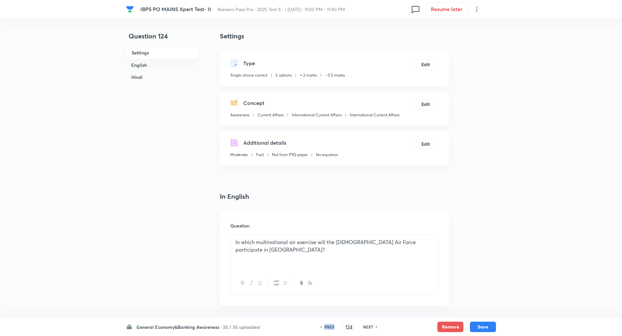
type input "123"
checkbox input "false"
checkbox input "true"
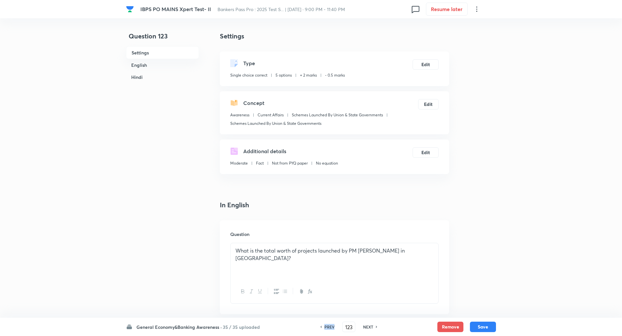
click at [325, 328] on h6 "PREV" at bounding box center [329, 327] width 10 height 6
type input "122"
checkbox input "false"
checkbox input "true"
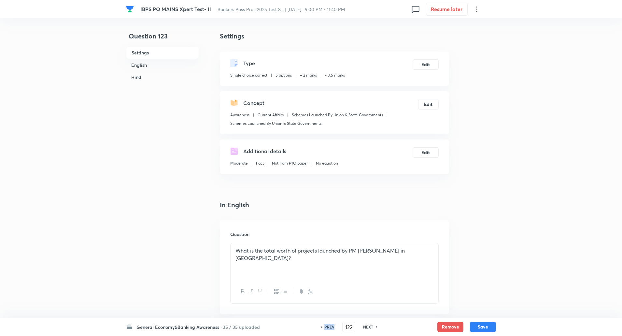
checkbox input "true"
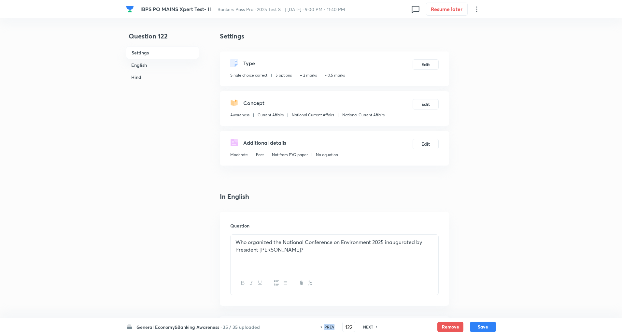
click at [325, 328] on h6 "PREV" at bounding box center [329, 327] width 10 height 6
type input "121"
checkbox input "false"
checkbox input "true"
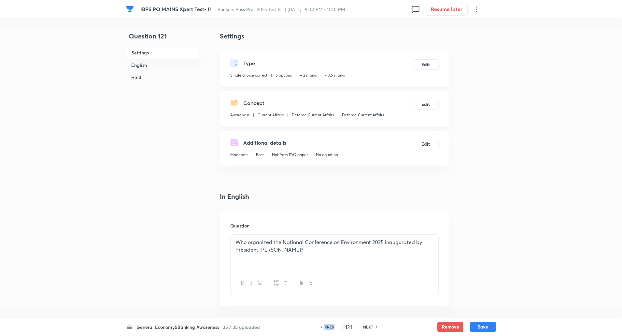
checkbox input "true"
click at [325, 328] on h6 "PREV" at bounding box center [329, 327] width 10 height 6
type input "120"
checkbox input "true"
checkbox input "false"
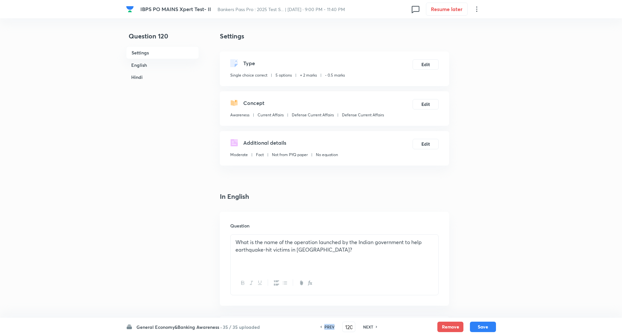
checkbox input "true"
checkbox input "false"
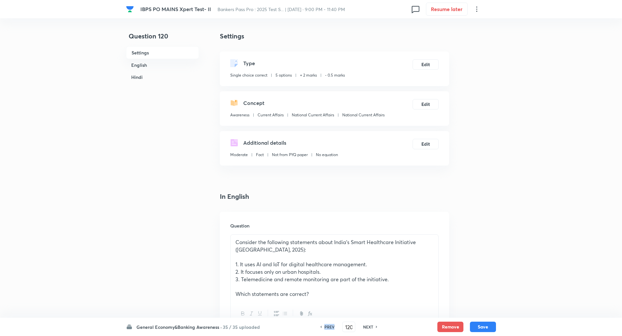
click at [325, 328] on h6 "PREV" at bounding box center [329, 327] width 10 height 6
type input "119"
checkbox input "false"
checkbox input "true"
checkbox input "false"
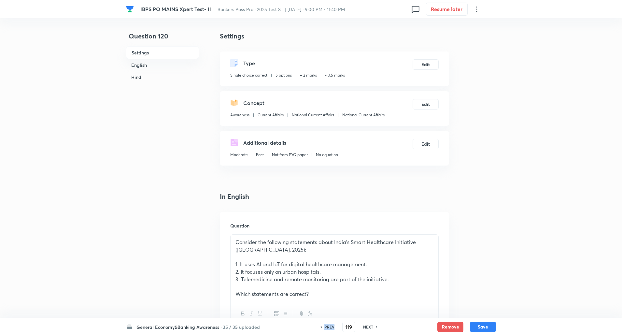
checkbox input "true"
click at [221, 327] on h6 "General Economy&Banking Awareness ·" at bounding box center [178, 326] width 85 height 7
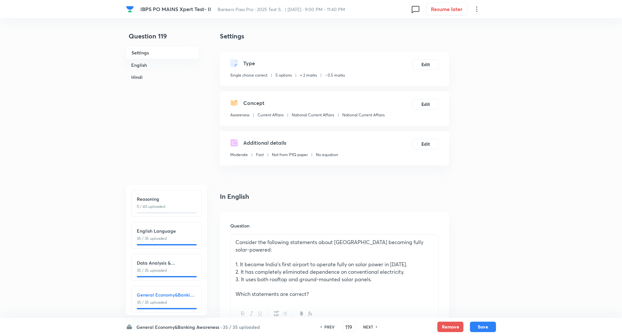
click at [162, 232] on h6 "English Language" at bounding box center [166, 230] width 59 height 7
type input "41"
checkbox input "false"
checkbox input "true"
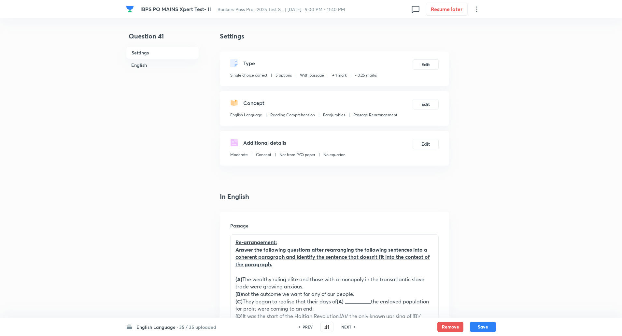
click at [350, 326] on h6 "NEXT" at bounding box center [346, 327] width 10 height 6
type input "42"
checkbox input "false"
checkbox input "true"
click at [350, 326] on h6 "NEXT" at bounding box center [346, 327] width 10 height 6
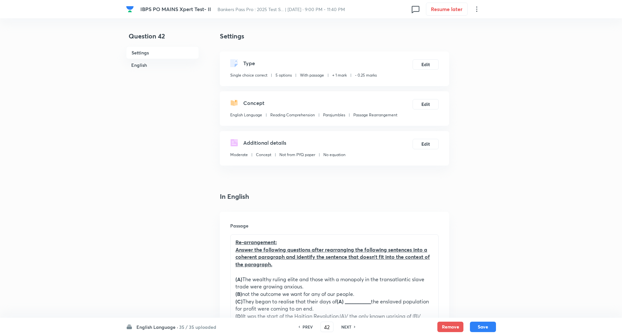
type input "43"
checkbox input "false"
checkbox input "true"
click at [350, 326] on h6 "NEXT" at bounding box center [346, 327] width 10 height 6
type input "44"
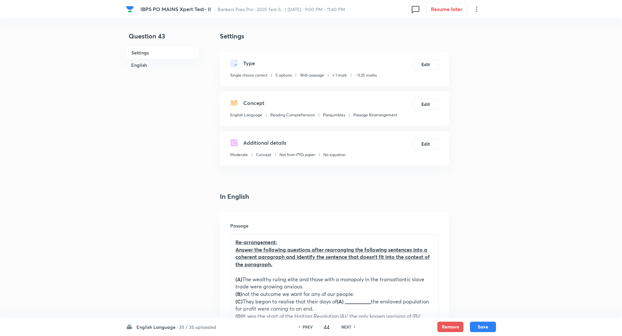
checkbox input "false"
checkbox input "true"
click at [350, 326] on h6 "NEXT" at bounding box center [346, 327] width 10 height 6
type input "45"
checkbox input "false"
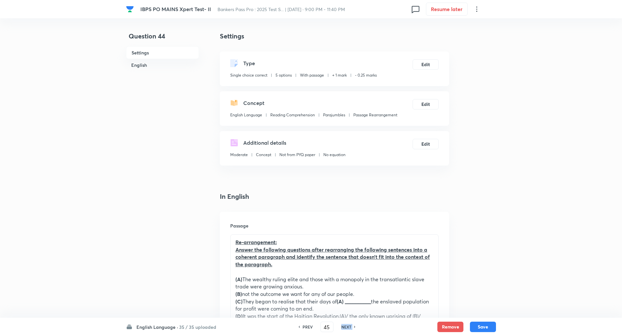
checkbox input "true"
click at [350, 326] on h6 "NEXT" at bounding box center [346, 327] width 10 height 6
type input "46"
checkbox input "false"
checkbox input "true"
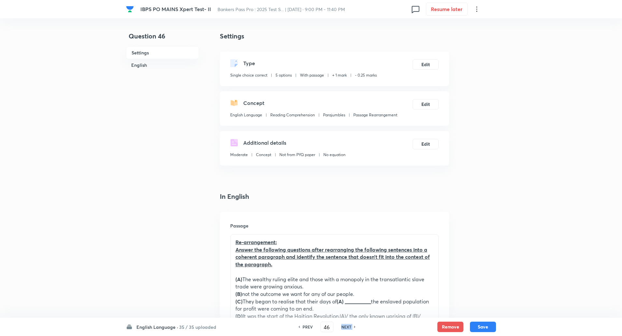
click at [350, 326] on h6 "NEXT" at bounding box center [346, 327] width 10 height 6
type input "47"
checkbox input "false"
checkbox input "true"
click at [350, 326] on h6 "NEXT" at bounding box center [346, 327] width 10 height 6
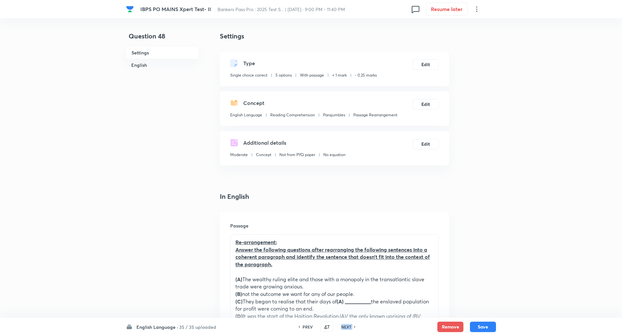
type input "48"
checkbox input "true"
checkbox input "false"
click at [350, 326] on h6 "NEXT" at bounding box center [346, 327] width 10 height 6
type input "49"
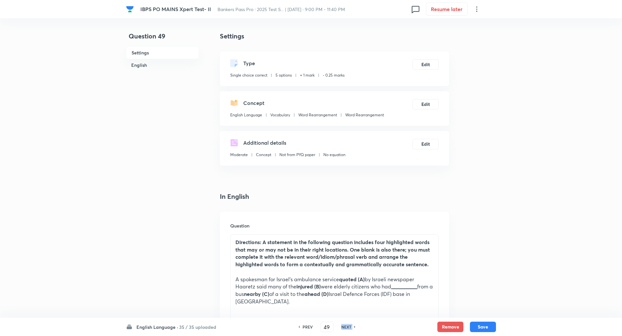
checkbox input "true"
checkbox input "false"
click at [350, 326] on h6 "NEXT" at bounding box center [346, 327] width 10 height 6
type input "50"
checkbox input "false"
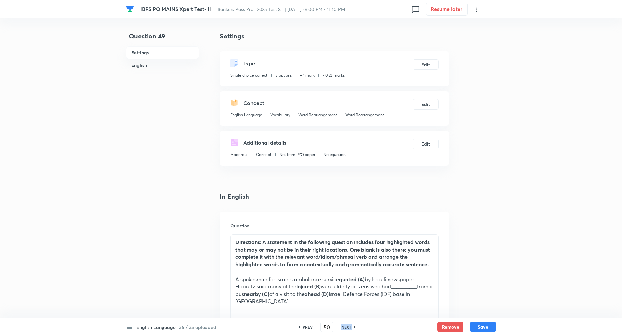
checkbox input "true"
click at [350, 326] on h6 "NEXT" at bounding box center [346, 327] width 10 height 6
type input "51"
checkbox input "false"
checkbox input "true"
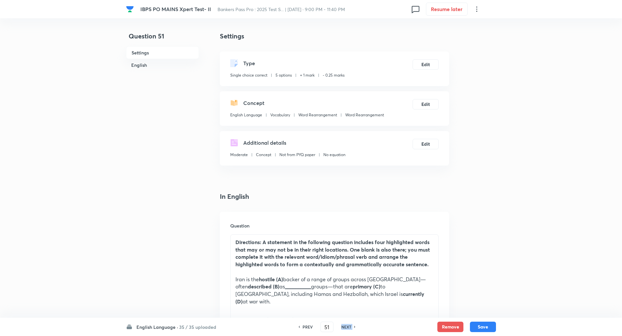
click at [350, 326] on h6 "NEXT" at bounding box center [346, 327] width 10 height 6
type input "52"
checkbox input "false"
checkbox input "true"
click at [350, 326] on h6 "NEXT" at bounding box center [346, 327] width 10 height 6
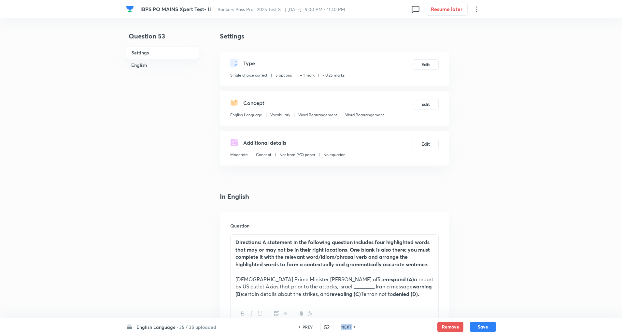
type input "53"
checkbox input "false"
checkbox input "true"
click at [350, 326] on h6 "NEXT" at bounding box center [346, 327] width 10 height 6
type input "54"
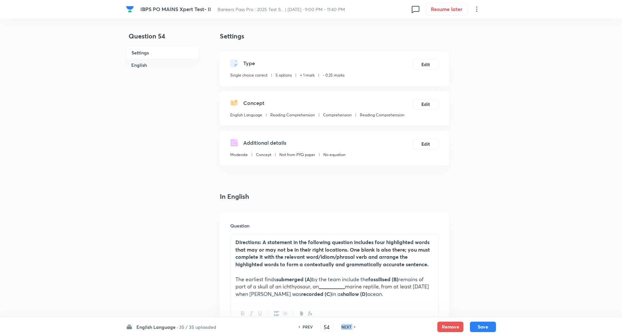
checkbox input "false"
checkbox input "true"
click at [350, 326] on h6 "NEXT" at bounding box center [346, 327] width 10 height 6
type input "55"
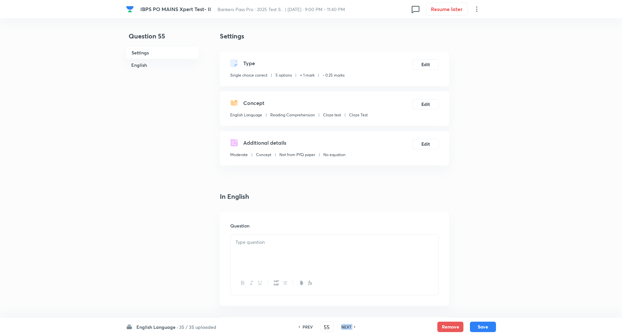
checkbox input "false"
checkbox input "true"
click at [350, 326] on h6 "NEXT" at bounding box center [346, 327] width 10 height 6
type input "56"
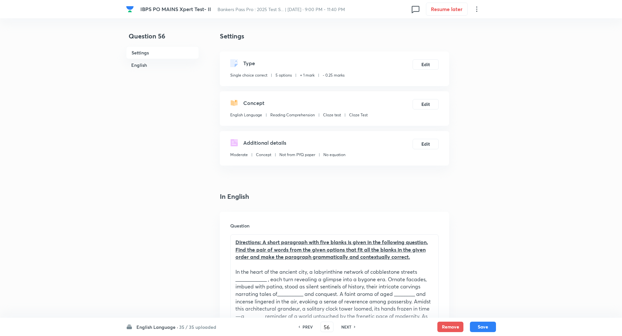
checkbox input "true"
click at [350, 326] on h6 "NEXT" at bounding box center [346, 327] width 10 height 6
type input "57"
checkbox input "false"
checkbox input "true"
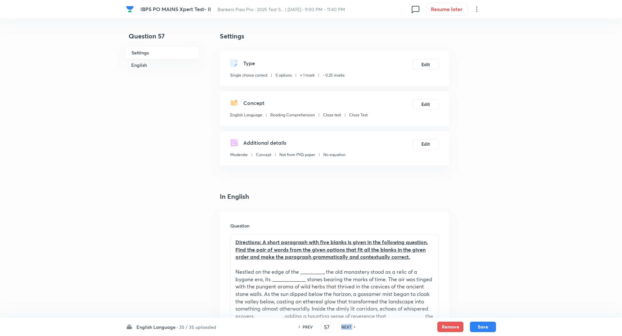
click at [350, 326] on h6 "NEXT" at bounding box center [346, 327] width 10 height 6
type input "58"
checkbox input "true"
click at [350, 326] on h6 "NEXT" at bounding box center [346, 327] width 10 height 6
type input "59"
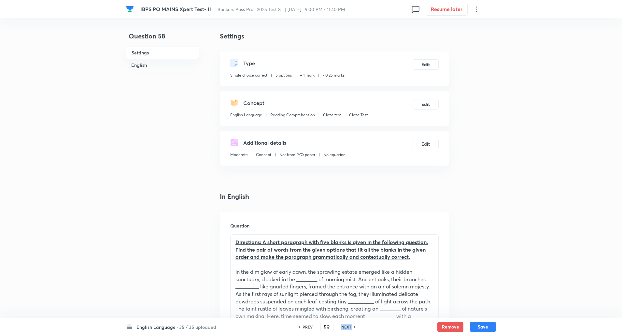
checkbox input "false"
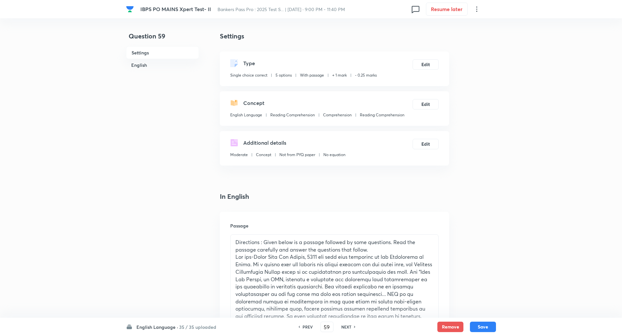
checkbox input "true"
click at [350, 326] on h6 "NEXT" at bounding box center [346, 327] width 10 height 6
type input "60"
checkbox input "false"
checkbox input "true"
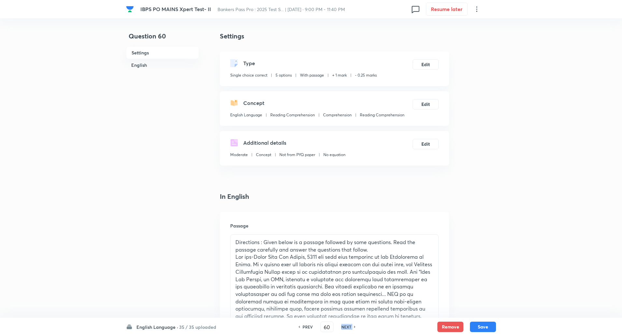
click at [350, 326] on h6 "NEXT" at bounding box center [346, 327] width 10 height 6
type input "61"
checkbox input "false"
checkbox input "true"
click at [350, 326] on h6 "NEXT" at bounding box center [346, 327] width 10 height 6
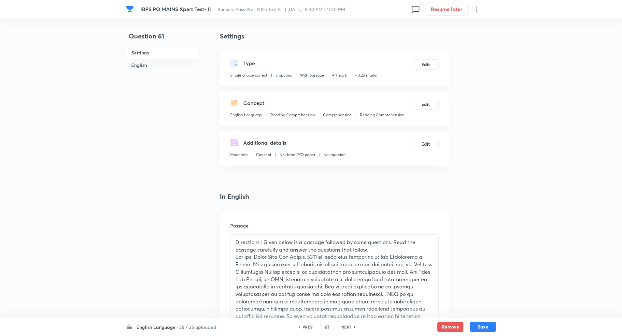
type input "62"
checkbox input "false"
checkbox input "true"
click at [350, 326] on h6 "NEXT" at bounding box center [346, 327] width 10 height 6
type input "63"
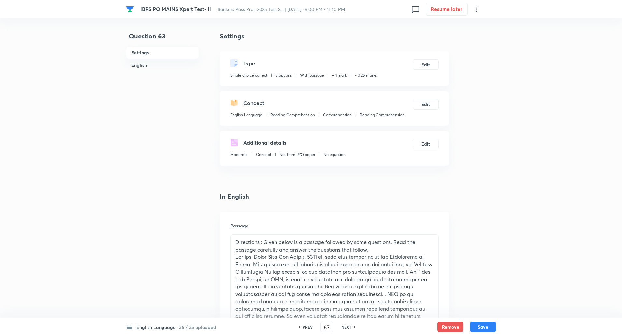
checkbox input "false"
checkbox input "true"
click at [350, 326] on h6 "NEXT" at bounding box center [346, 327] width 10 height 6
type input "64"
checkbox input "false"
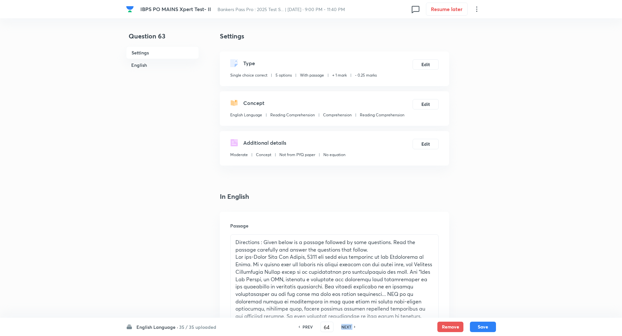
checkbox input "true"
click at [350, 326] on h6 "NEXT" at bounding box center [346, 327] width 10 height 6
type input "65"
checkbox input "false"
checkbox input "true"
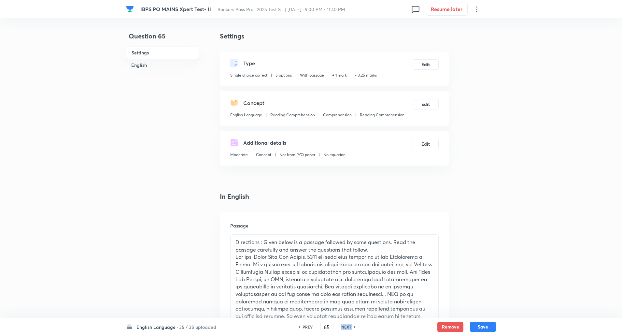
click at [350, 326] on h6 "NEXT" at bounding box center [346, 327] width 10 height 6
type input "66"
checkbox input "false"
checkbox input "true"
click at [350, 326] on h6 "NEXT" at bounding box center [346, 327] width 10 height 6
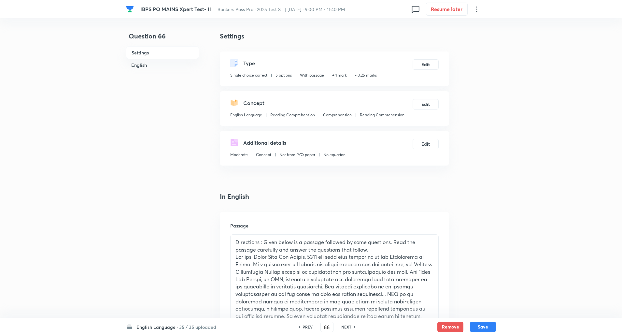
type input "67"
checkbox input "false"
checkbox input "true"
click at [350, 326] on h6 "NEXT" at bounding box center [346, 327] width 10 height 6
type input "68"
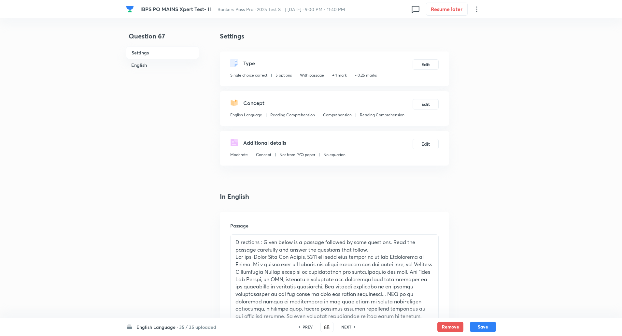
checkbox input "false"
checkbox input "true"
click at [350, 326] on h6 "NEXT" at bounding box center [346, 327] width 10 height 6
type input "69"
checkbox input "false"
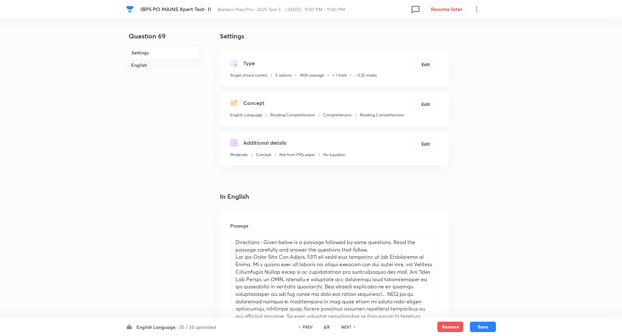
checkbox input "true"
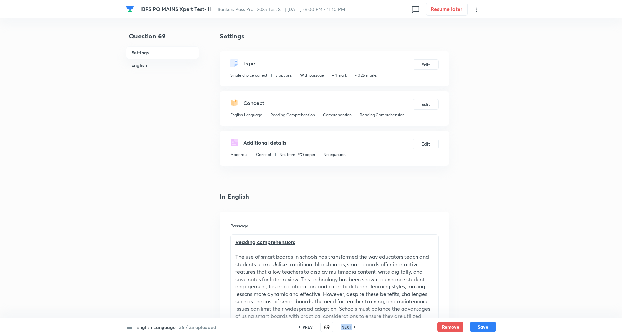
click at [350, 326] on h6 "NEXT" at bounding box center [346, 327] width 10 height 6
type input "70"
checkbox input "true"
click at [350, 326] on h6 "NEXT" at bounding box center [346, 327] width 10 height 6
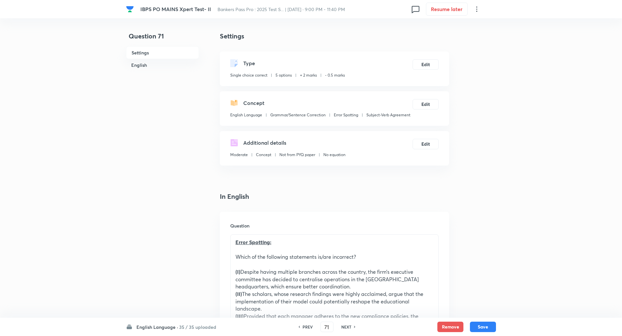
click at [160, 329] on h6 "English Language ·" at bounding box center [157, 326] width 42 height 7
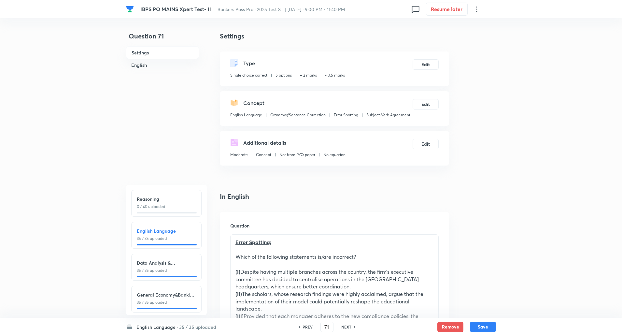
click at [168, 266] on div "Data Analysis & Interpretation 35 / 35 uploaded" at bounding box center [166, 266] width 59 height 14
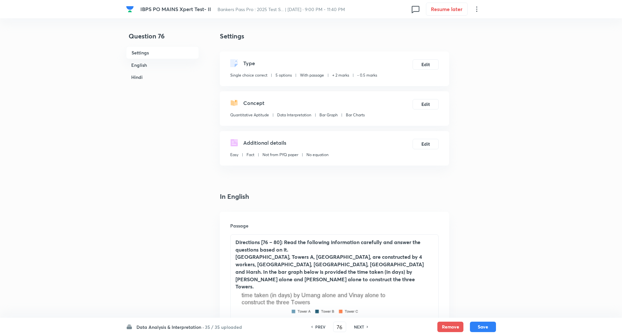
click at [175, 328] on h6 "Data Analysis & Interpretation ·" at bounding box center [169, 326] width 67 height 7
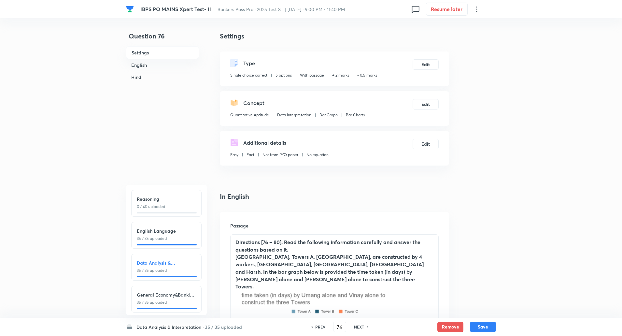
click at [172, 296] on h6 "General Economy&Banking Awareness" at bounding box center [166, 294] width 59 height 7
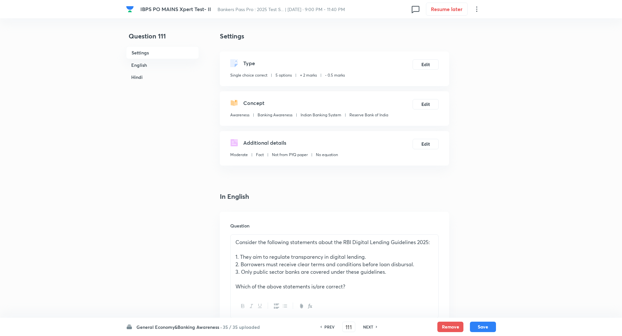
click at [371, 325] on h6 "NEXT" at bounding box center [368, 327] width 10 height 6
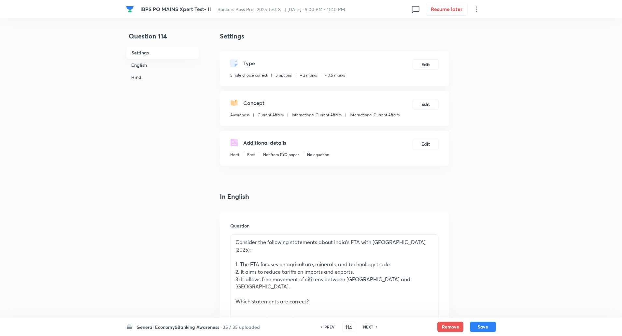
click at [371, 325] on h6 "NEXT" at bounding box center [368, 327] width 10 height 6
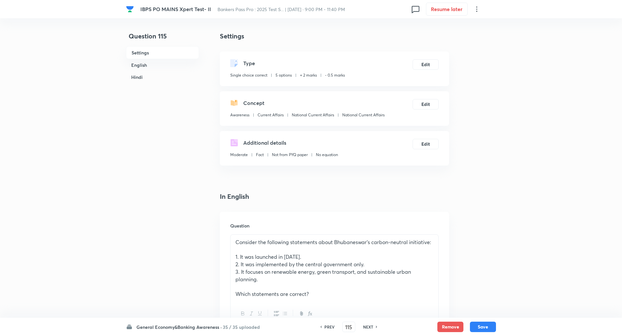
click at [371, 325] on h6 "NEXT" at bounding box center [368, 327] width 10 height 6
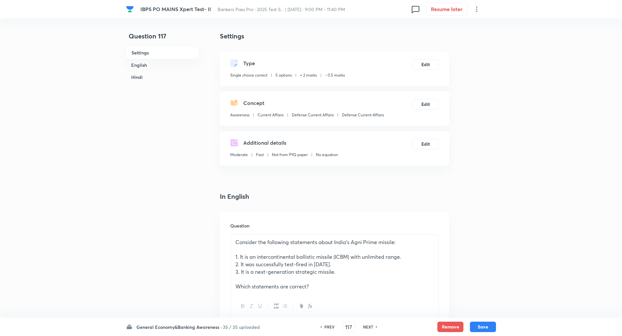
click at [371, 325] on h6 "NEXT" at bounding box center [368, 327] width 10 height 6
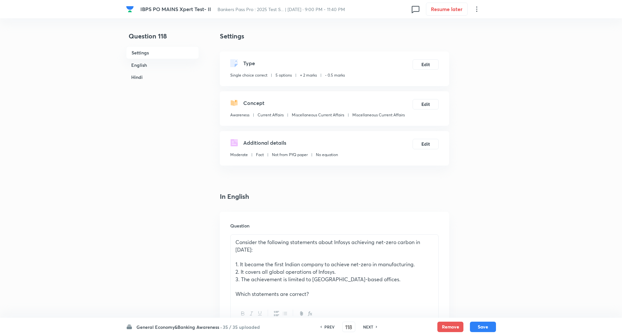
click at [371, 325] on h6 "NEXT" at bounding box center [368, 327] width 10 height 6
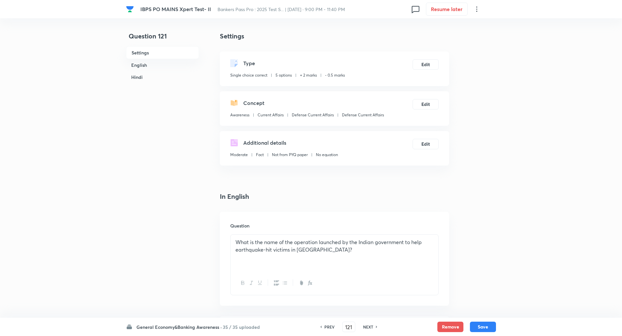
click at [371, 325] on h6 "NEXT" at bounding box center [368, 327] width 10 height 6
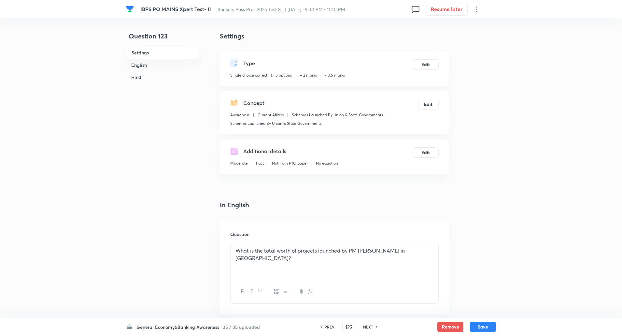
click at [371, 325] on h6 "NEXT" at bounding box center [368, 327] width 10 height 6
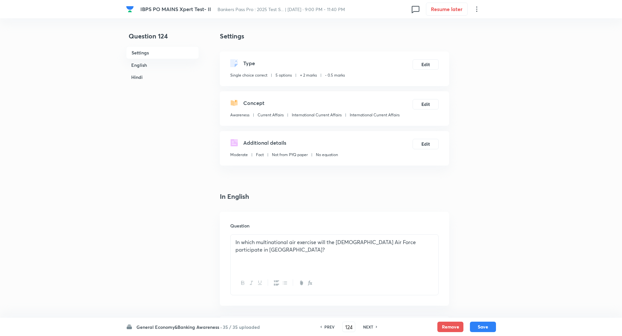
click at [371, 325] on h6 "NEXT" at bounding box center [368, 327] width 10 height 6
click at [370, 325] on h6 "NEXT" at bounding box center [368, 327] width 10 height 6
click at [323, 326] on div "PREV" at bounding box center [328, 327] width 17 height 6
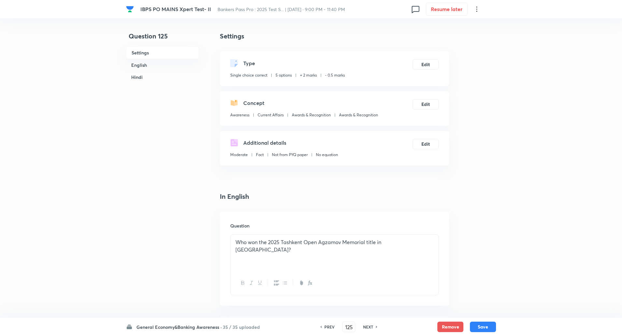
click at [368, 327] on h6 "NEXT" at bounding box center [368, 327] width 10 height 6
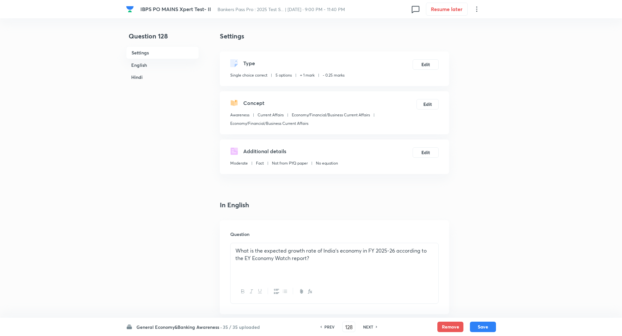
click at [369, 326] on h6 "NEXT" at bounding box center [368, 327] width 10 height 6
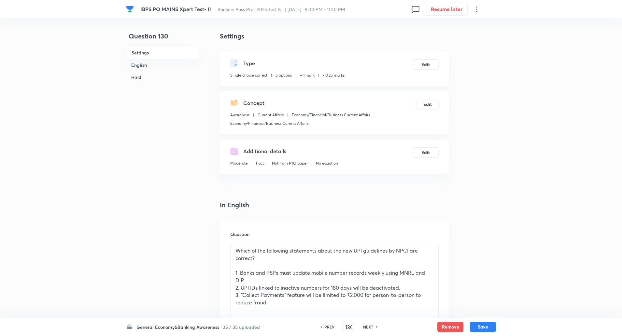
click at [369, 326] on h6 "NEXT" at bounding box center [368, 327] width 10 height 6
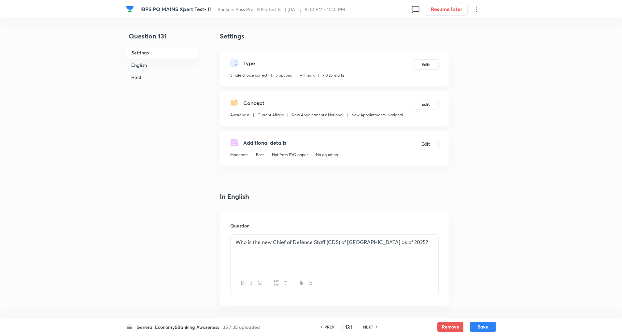
click at [369, 326] on h6 "NEXT" at bounding box center [368, 327] width 10 height 6
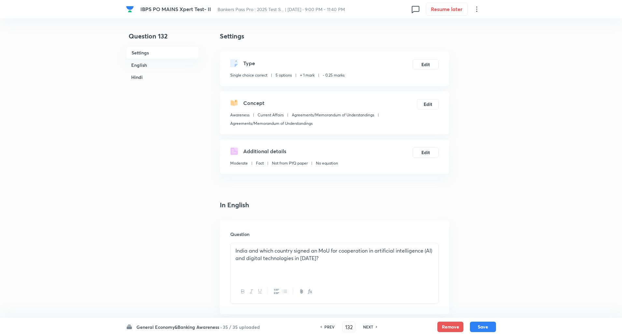
click at [369, 326] on h6 "NEXT" at bounding box center [368, 327] width 10 height 6
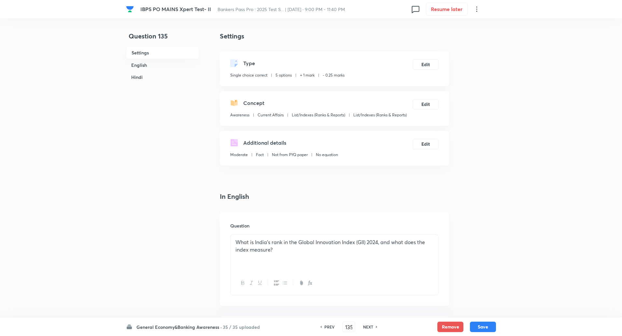
click at [369, 326] on h6 "NEXT" at bounding box center [368, 327] width 10 height 6
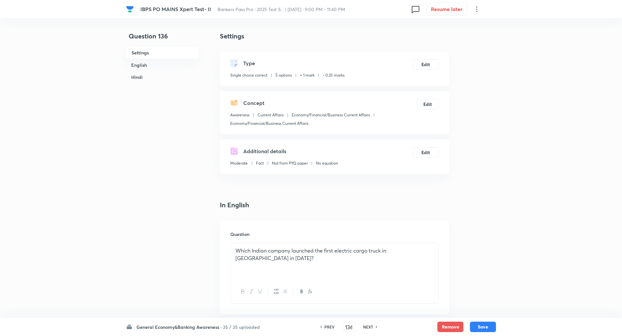
click at [369, 326] on h6 "NEXT" at bounding box center [368, 327] width 10 height 6
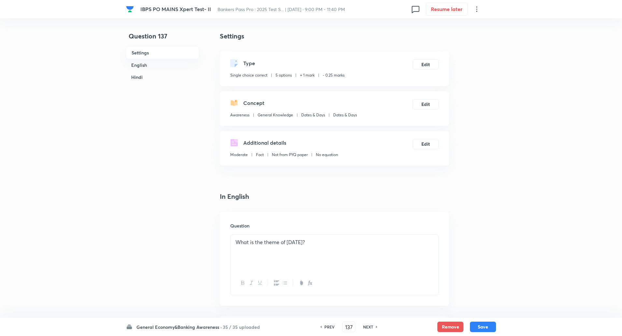
click at [369, 326] on h6 "NEXT" at bounding box center [368, 327] width 10 height 6
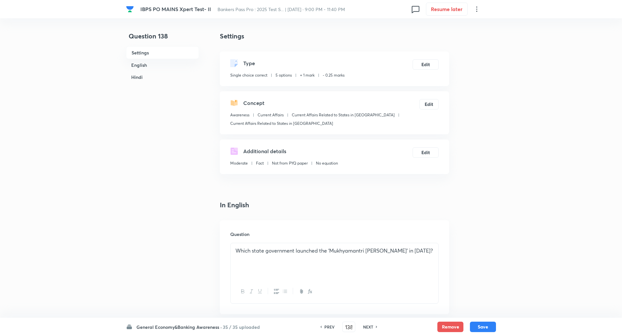
click at [369, 326] on h6 "NEXT" at bounding box center [368, 327] width 10 height 6
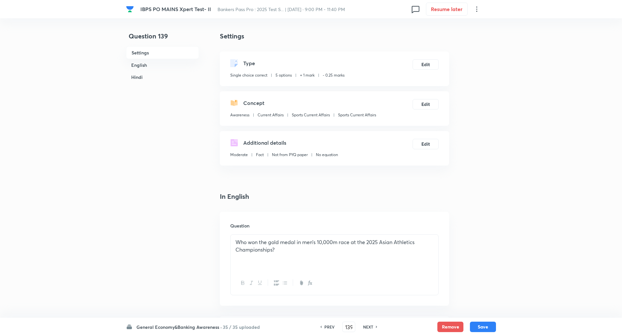
click at [369, 326] on h6 "NEXT" at bounding box center [368, 327] width 10 height 6
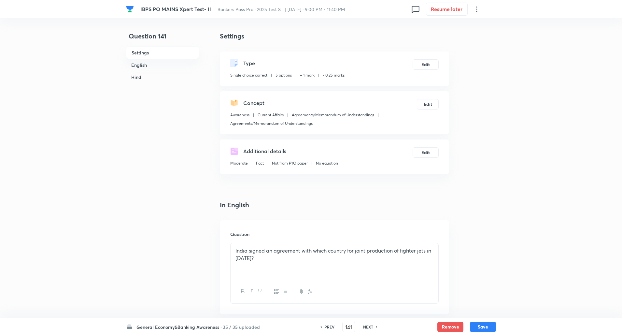
click at [369, 326] on h6 "NEXT" at bounding box center [368, 327] width 10 height 6
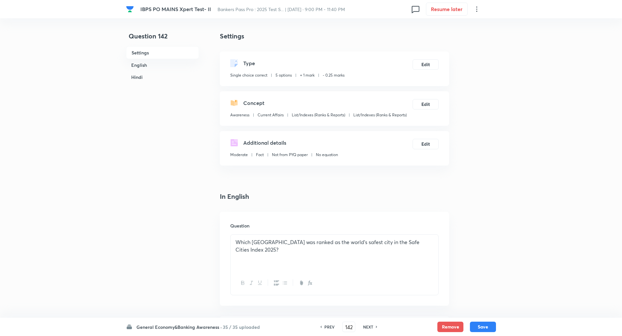
click at [369, 326] on h6 "NEXT" at bounding box center [368, 327] width 10 height 6
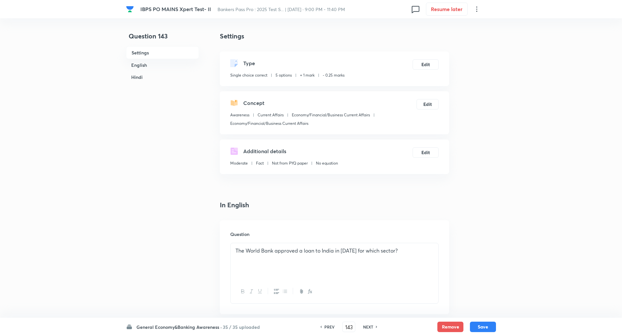
click at [369, 326] on h6 "NEXT" at bounding box center [368, 327] width 10 height 6
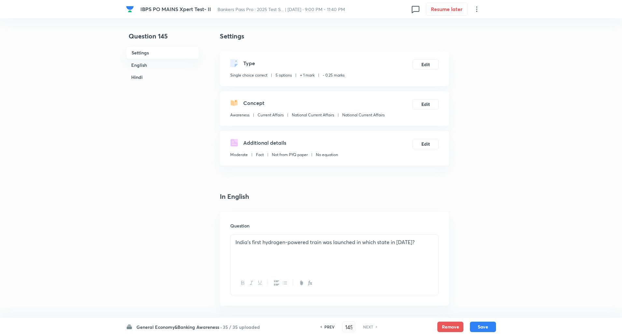
click at [369, 326] on h6 "NEXT" at bounding box center [368, 327] width 10 height 6
click at [234, 326] on h6 "35 / 35 uploaded" at bounding box center [241, 326] width 37 height 7
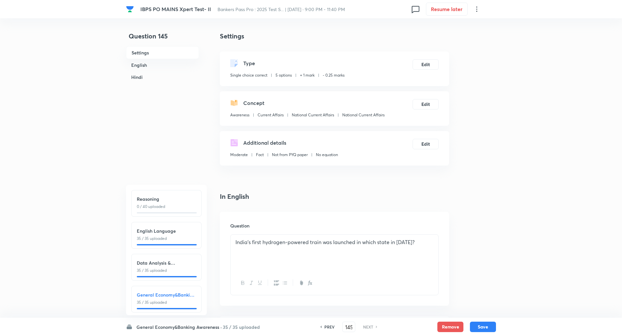
click at [174, 295] on h6 "General Economy&Banking Awareness" at bounding box center [166, 294] width 59 height 7
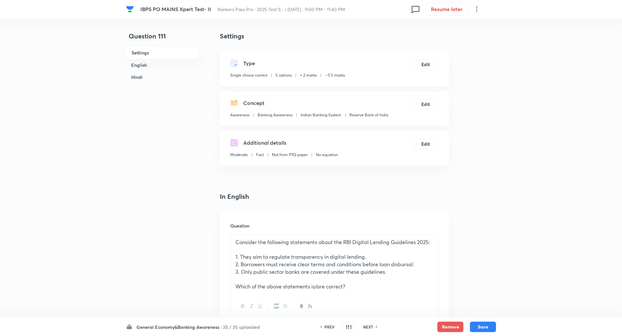
click at [370, 327] on h6 "NEXT" at bounding box center [368, 327] width 10 height 6
click at [328, 326] on h6 "PREV" at bounding box center [329, 327] width 10 height 6
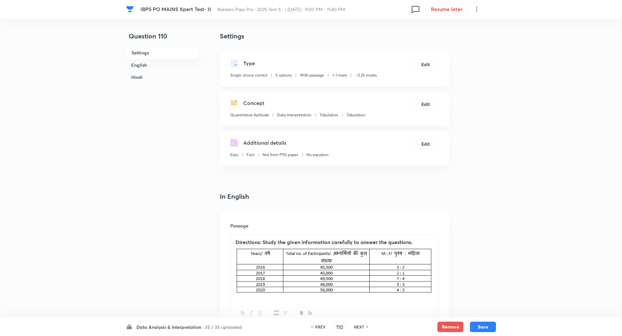
click at [365, 327] on div "NEXT" at bounding box center [359, 327] width 17 height 6
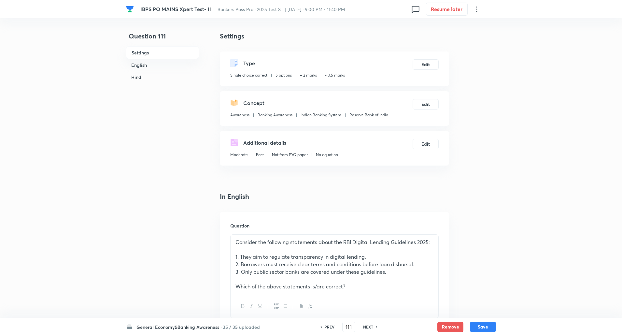
click at [365, 327] on h6 "NEXT" at bounding box center [368, 327] width 10 height 6
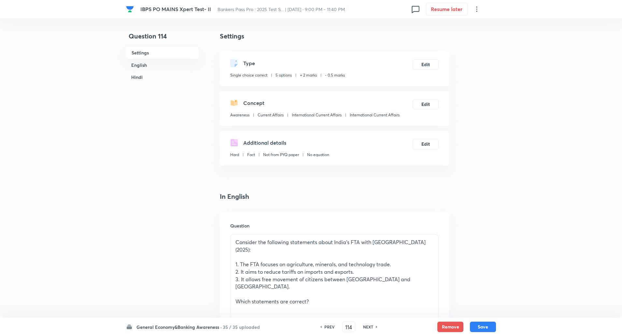
click at [365, 327] on h6 "NEXT" at bounding box center [368, 327] width 10 height 6
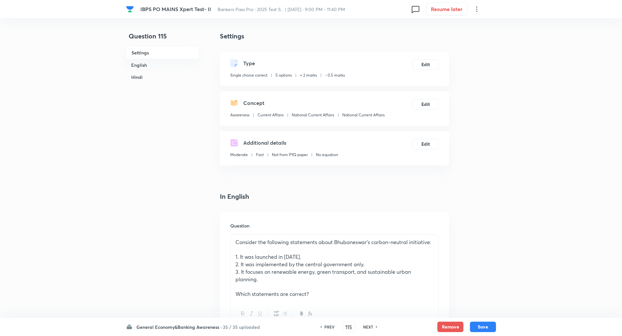
click at [365, 327] on h6 "NEXT" at bounding box center [368, 327] width 10 height 6
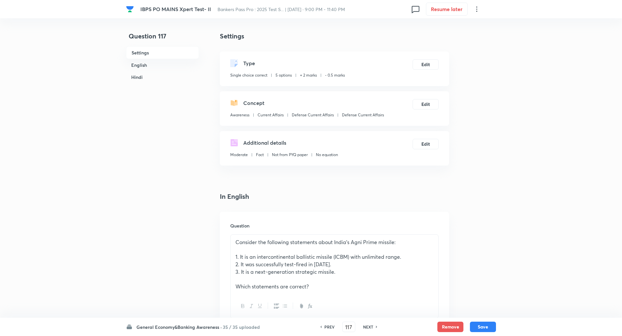
click at [365, 327] on h6 "NEXT" at bounding box center [368, 327] width 10 height 6
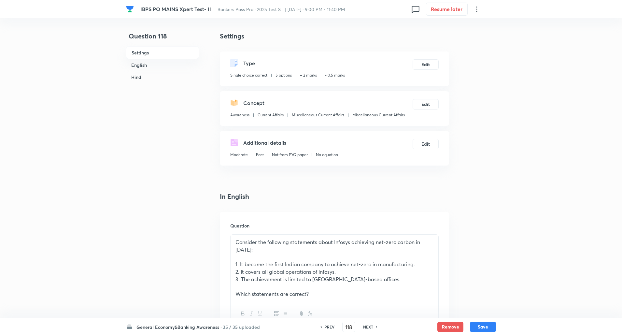
click at [365, 327] on h6 "NEXT" at bounding box center [368, 327] width 10 height 6
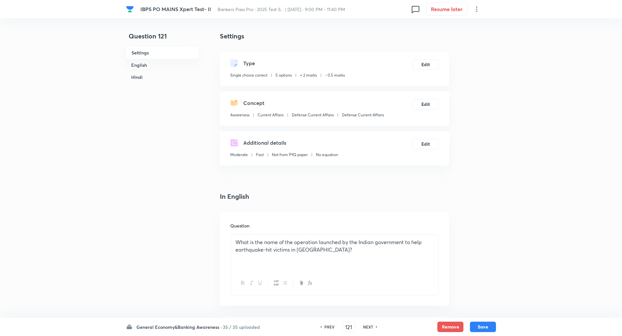
click at [365, 327] on h6 "NEXT" at bounding box center [368, 327] width 10 height 6
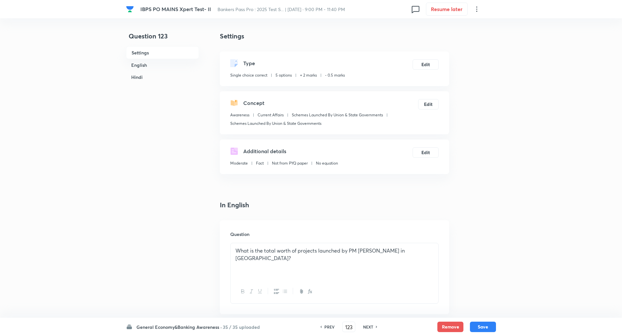
click at [365, 327] on h6 "NEXT" at bounding box center [368, 327] width 10 height 6
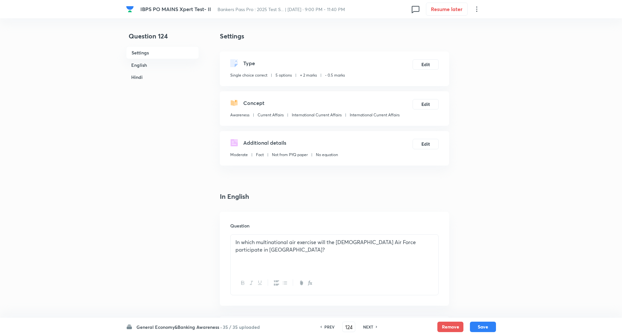
click at [365, 327] on h6 "NEXT" at bounding box center [368, 327] width 10 height 6
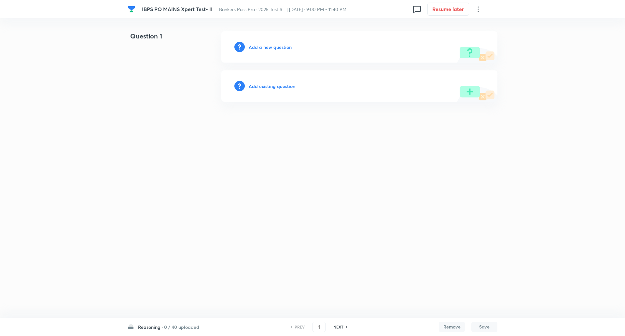
click at [174, 327] on h6 "0 / 40 uploaded" at bounding box center [181, 326] width 35 height 7
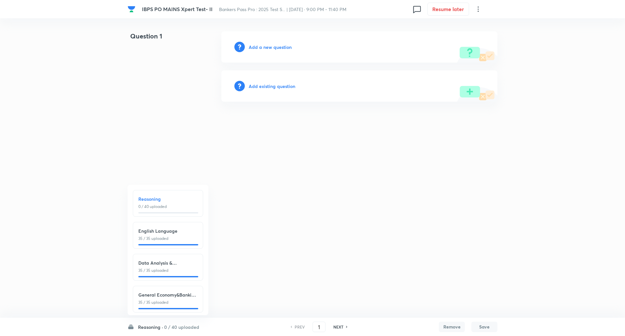
click at [170, 299] on p "35 / 35 uploaded" at bounding box center [167, 302] width 59 height 6
type input "111"
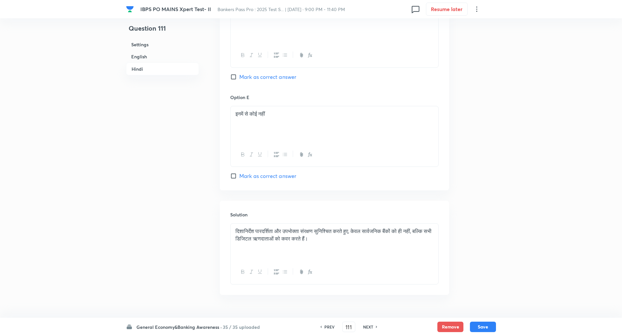
scroll to position [1450, 0]
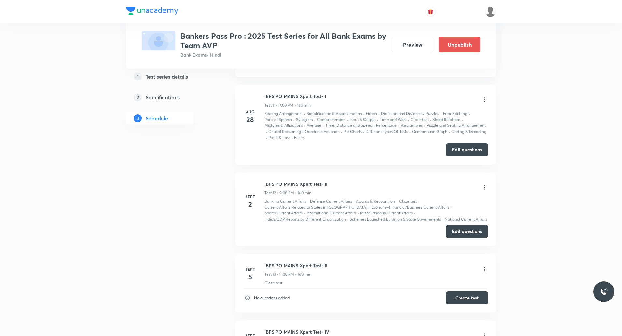
scroll to position [1208, 0]
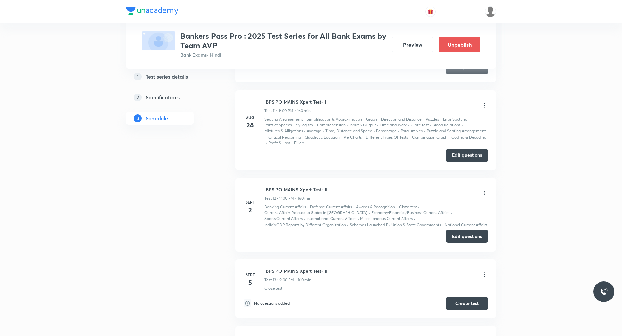
click at [471, 239] on button "Edit questions" at bounding box center [467, 236] width 42 height 13
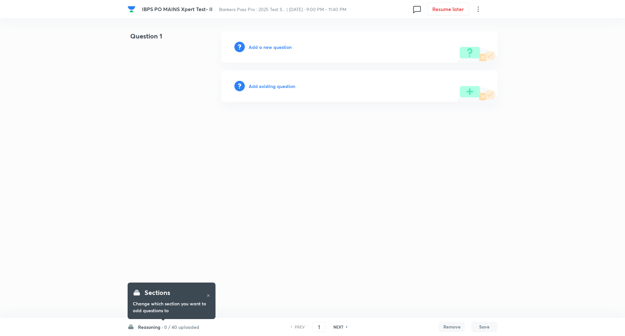
click at [177, 327] on h6 "0 / 40 uploaded" at bounding box center [181, 326] width 35 height 7
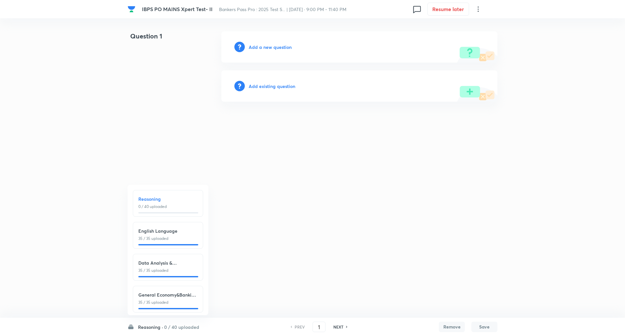
scroll to position [7, 0]
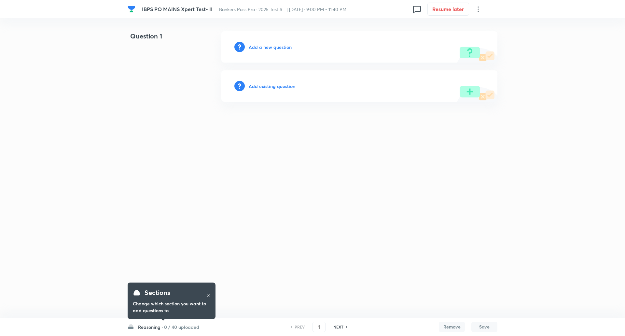
click at [169, 327] on h6 "0 / 40 uploaded" at bounding box center [181, 326] width 35 height 7
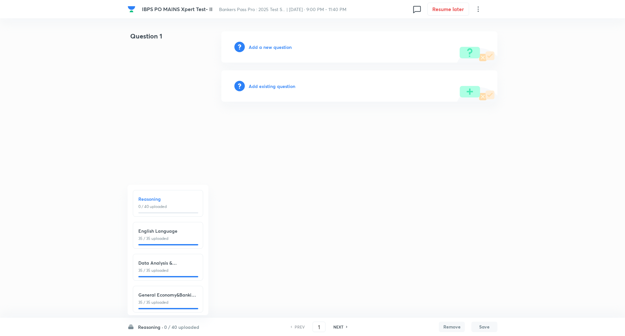
click at [174, 294] on h6 "General Economy&Banking Awareness" at bounding box center [167, 294] width 59 height 7
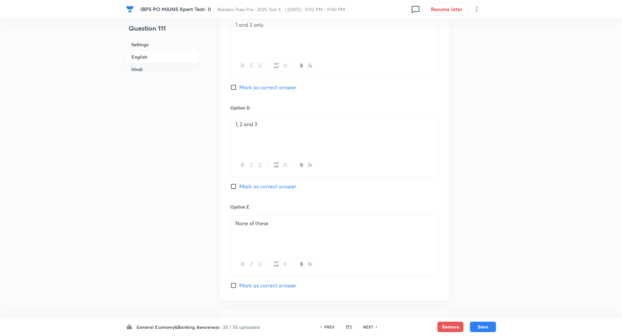
scroll to position [544, 0]
click at [371, 326] on h6 "NEXT" at bounding box center [368, 327] width 10 height 6
type input "112"
checkbox input "false"
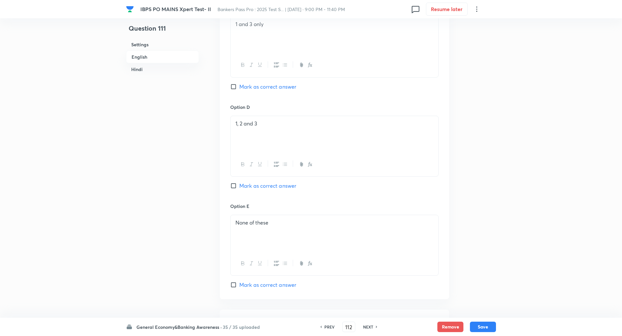
checkbox input "true"
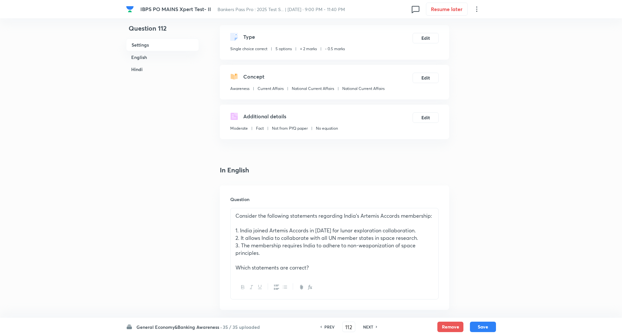
scroll to position [0, 0]
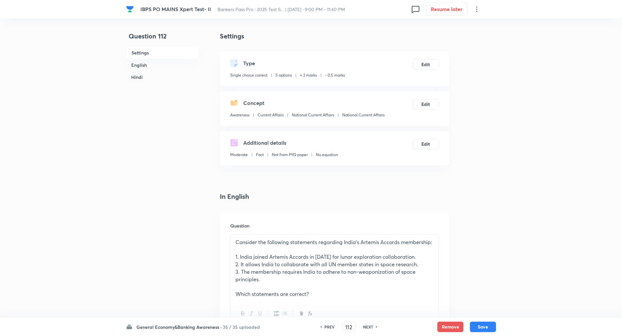
click at [369, 325] on h6 "NEXT" at bounding box center [368, 327] width 10 height 6
type input "113"
checkbox input "false"
checkbox input "true"
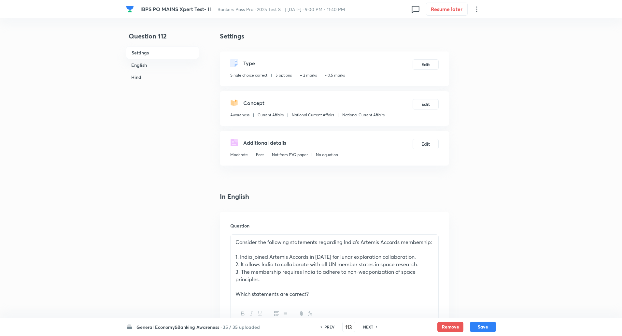
checkbox input "true"
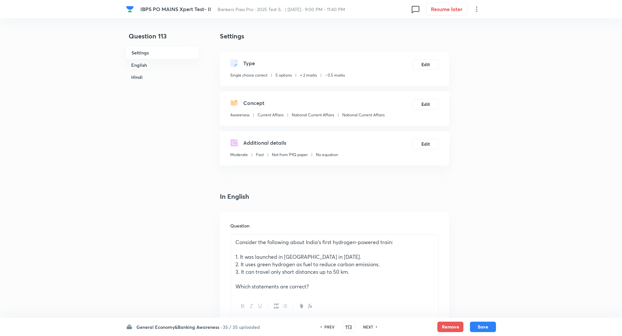
click at [369, 325] on h6 "NEXT" at bounding box center [368, 327] width 10 height 6
type input "114"
checkbox input "false"
checkbox input "true"
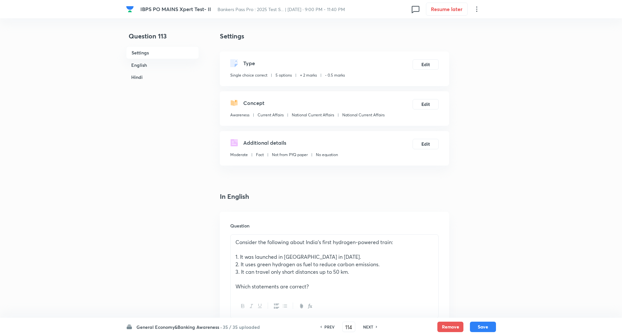
checkbox input "true"
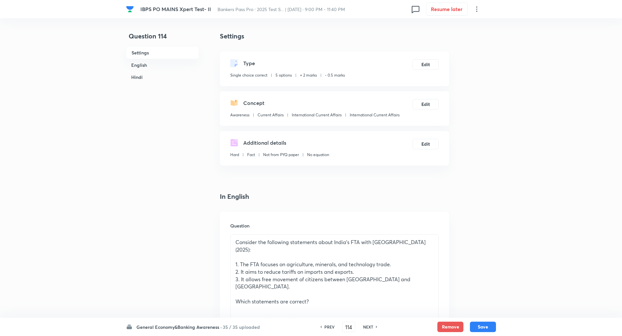
click at [369, 325] on h6 "NEXT" at bounding box center [368, 327] width 10 height 6
type input "115"
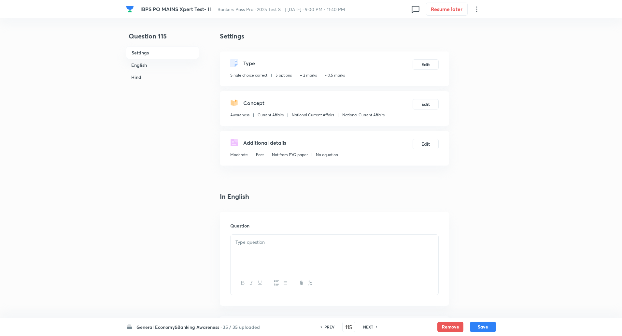
checkbox input "false"
checkbox input "true"
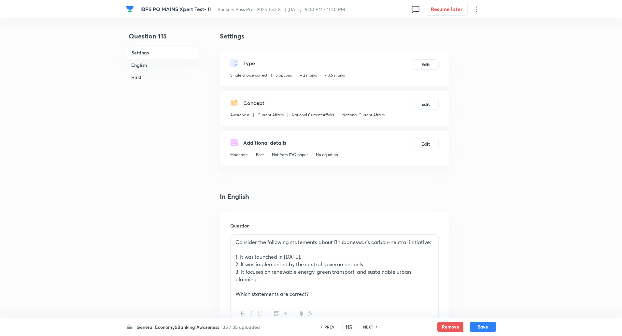
click at [369, 325] on h6 "NEXT" at bounding box center [368, 327] width 10 height 6
type input "116"
checkbox input "false"
checkbox input "true"
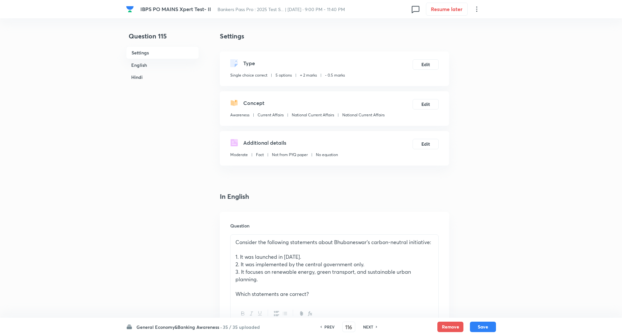
checkbox input "true"
click at [369, 325] on h6 "NEXT" at bounding box center [368, 327] width 10 height 6
type input "117"
checkbox input "false"
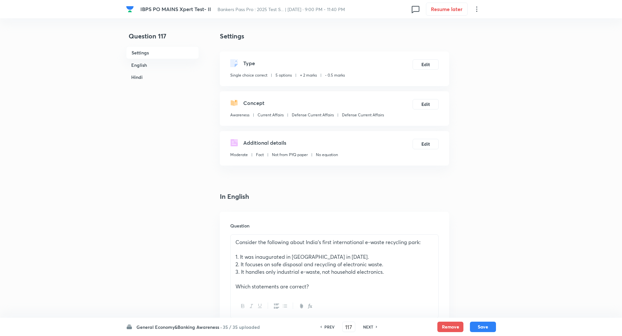
checkbox input "true"
click at [369, 325] on h6 "NEXT" at bounding box center [368, 327] width 10 height 6
type input "118"
checkbox input "false"
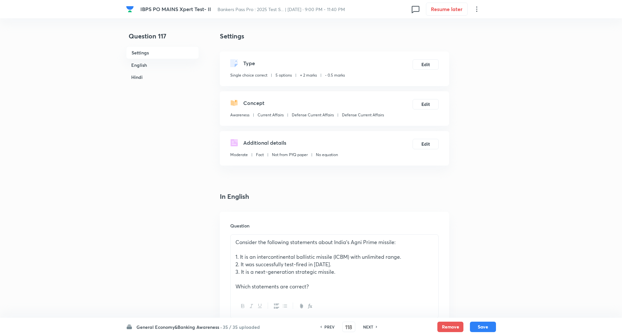
checkbox input "false"
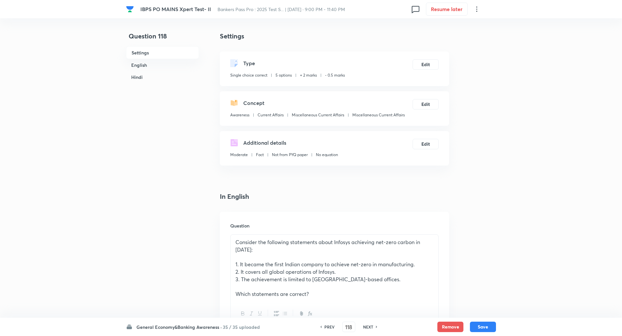
checkbox input "true"
click at [369, 325] on h6 "NEXT" at bounding box center [368, 327] width 10 height 6
type input "119"
checkbox input "false"
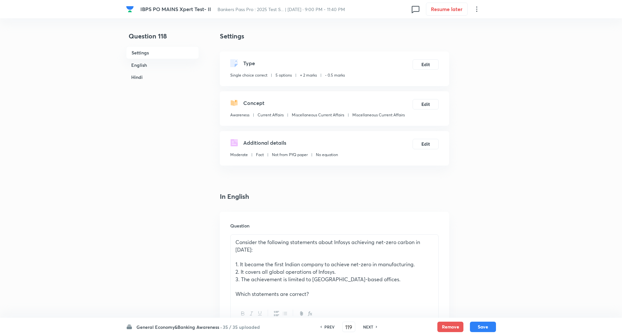
checkbox input "false"
checkbox input "true"
click at [369, 325] on h6 "NEXT" at bounding box center [368, 327] width 10 height 6
type input "120"
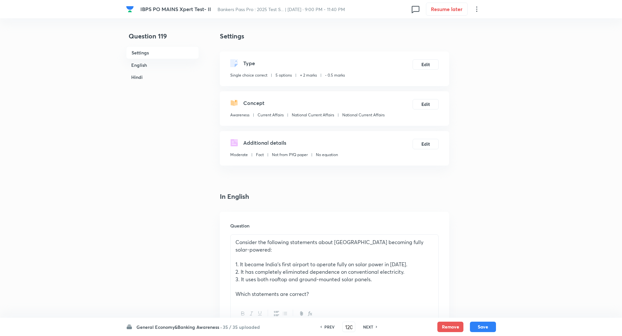
checkbox input "false"
checkbox input "true"
click at [369, 325] on h6 "NEXT" at bounding box center [368, 327] width 10 height 6
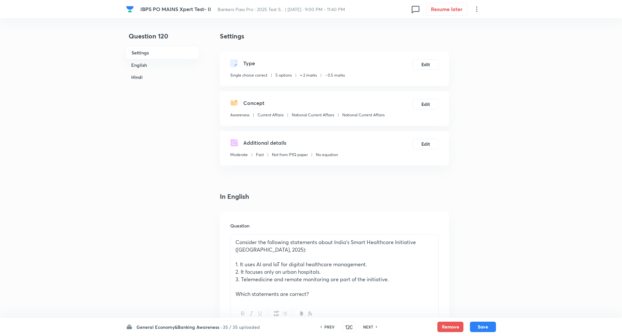
type input "121"
checkbox input "false"
checkbox input "true"
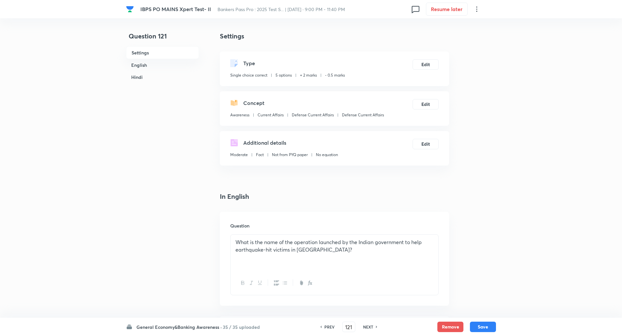
click at [369, 325] on h6 "NEXT" at bounding box center [368, 327] width 10 height 6
type input "122"
checkbox input "false"
checkbox input "true"
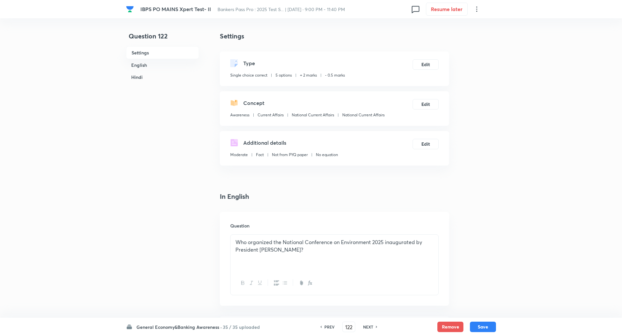
checkbox input "true"
click at [330, 327] on h6 "PREV" at bounding box center [329, 327] width 10 height 6
type input "121"
checkbox input "false"
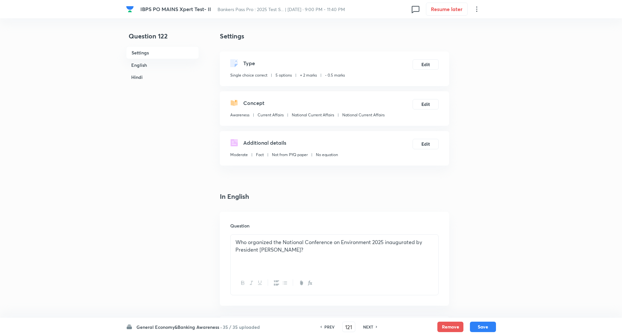
checkbox input "true"
click at [330, 327] on h6 "PREV" at bounding box center [329, 327] width 10 height 6
type input "120"
checkbox input "false"
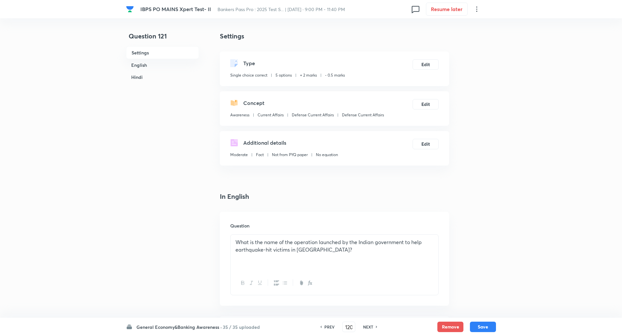
checkbox input "false"
checkbox input "true"
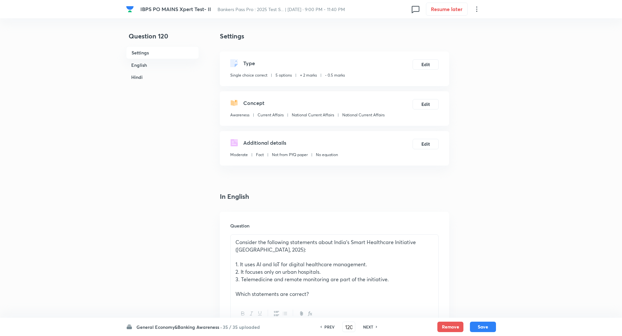
click at [330, 327] on h6 "PREV" at bounding box center [329, 327] width 10 height 6
type input "119"
checkbox input "false"
checkbox input "true"
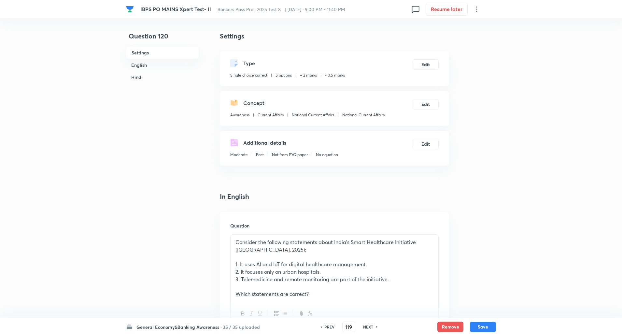
checkbox input "true"
click at [374, 328] on div "NEXT" at bounding box center [369, 327] width 17 height 6
type input "120"
checkbox input "false"
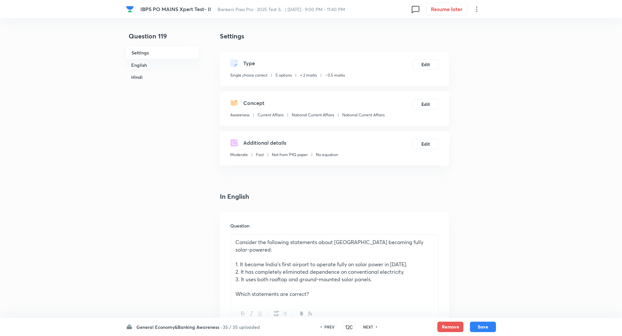
checkbox input "true"
click at [374, 328] on div "NEXT" at bounding box center [369, 327] width 17 height 6
type input "121"
checkbox input "false"
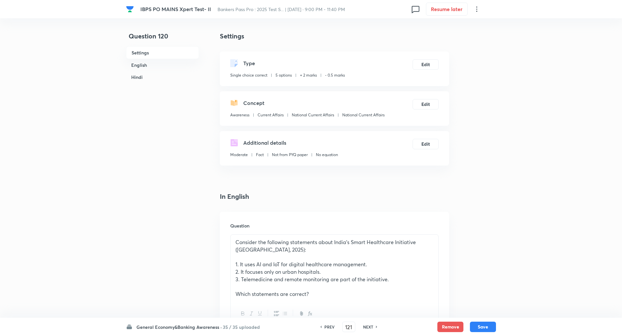
checkbox input "false"
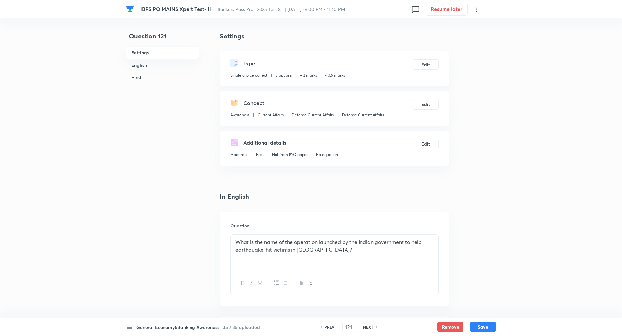
checkbox input "true"
click at [374, 328] on div "NEXT" at bounding box center [369, 327] width 17 height 6
type input "122"
checkbox input "false"
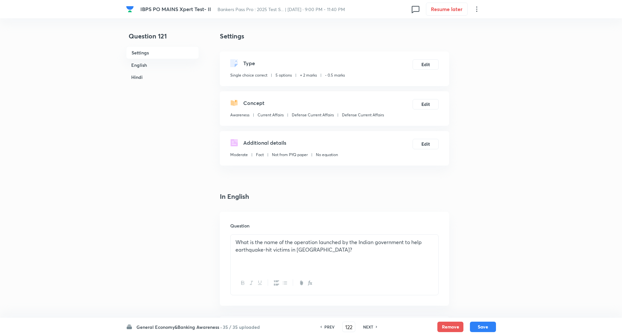
checkbox input "false"
checkbox input "true"
click at [374, 328] on div "NEXT" at bounding box center [369, 327] width 17 height 6
type input "123"
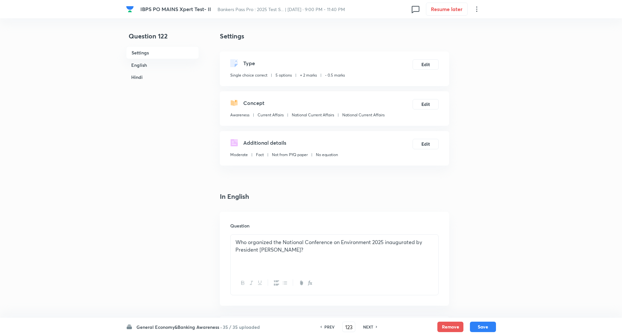
checkbox input "false"
checkbox input "true"
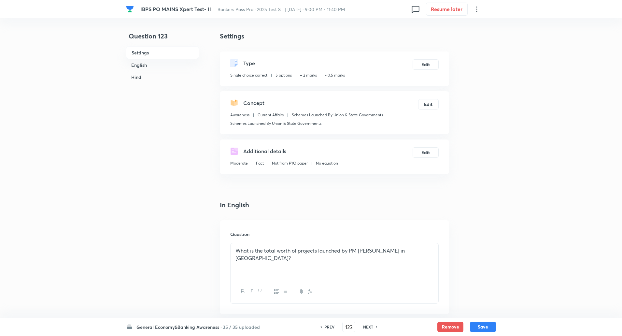
click at [374, 328] on div "NEXT" at bounding box center [369, 327] width 17 height 6
type input "124"
checkbox input "false"
checkbox input "true"
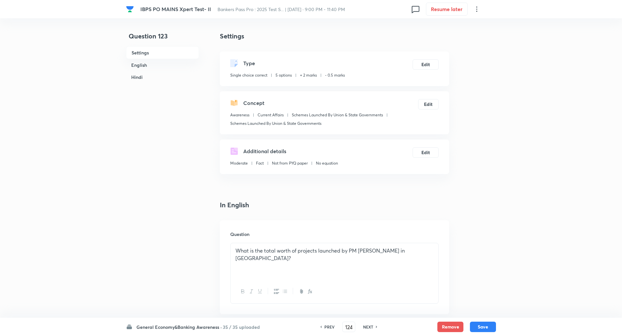
checkbox input "true"
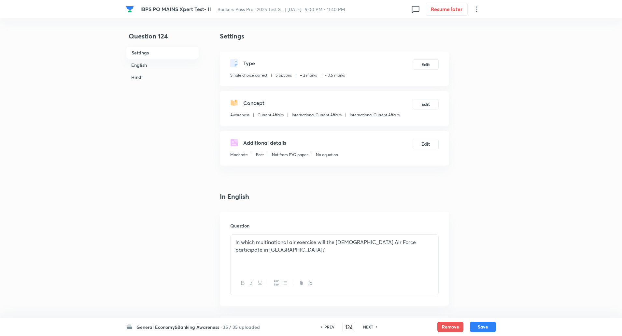
click at [374, 328] on div "NEXT" at bounding box center [369, 327] width 17 height 6
type input "125"
checkbox input "false"
checkbox input "true"
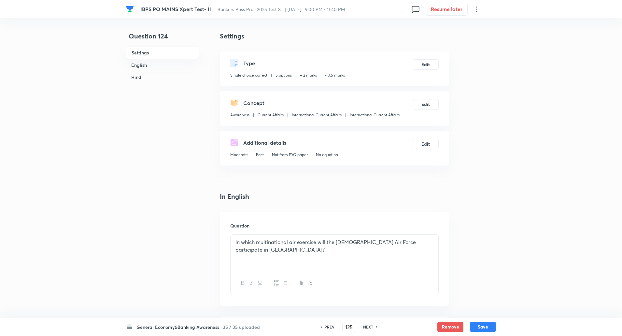
checkbox input "true"
click at [374, 328] on div "NEXT" at bounding box center [369, 327] width 17 height 6
type input "126"
checkbox input "false"
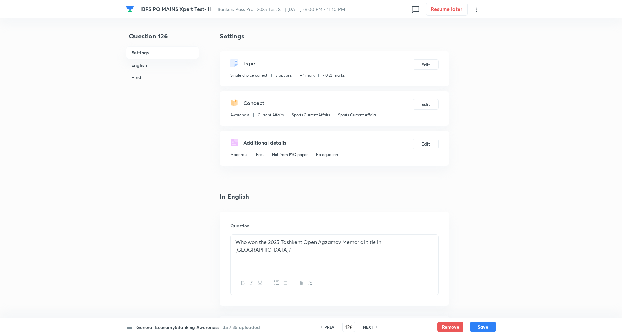
checkbox input "true"
click at [374, 328] on div "NEXT" at bounding box center [369, 327] width 17 height 6
type input "127"
checkbox input "false"
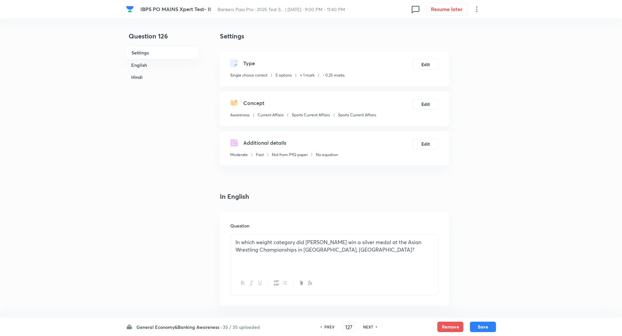
checkbox input "false"
checkbox input "true"
click at [374, 328] on div "NEXT" at bounding box center [369, 327] width 17 height 6
type input "128"
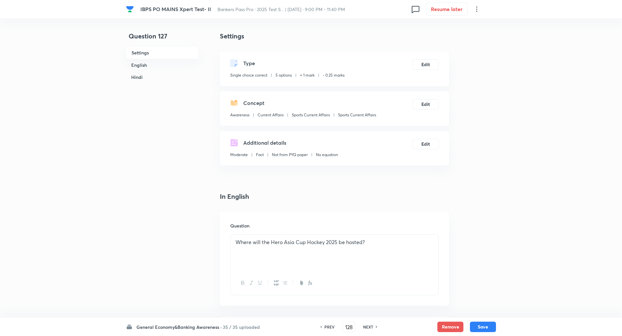
checkbox input "false"
checkbox input "true"
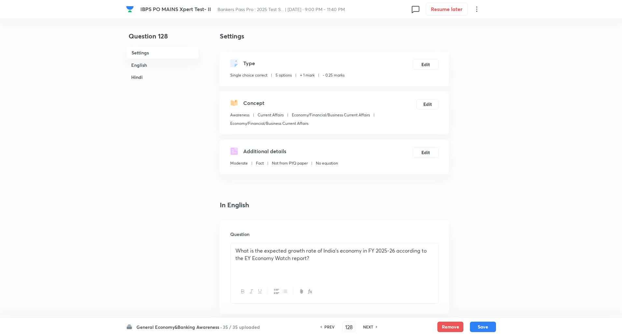
click at [374, 328] on div "NEXT" at bounding box center [369, 327] width 17 height 6
type input "129"
checkbox input "false"
checkbox input "true"
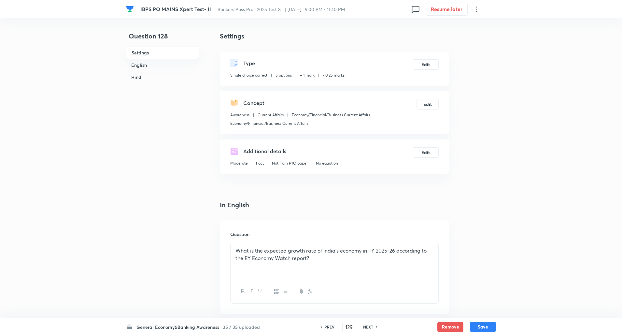
checkbox input "true"
click at [374, 328] on div "NEXT" at bounding box center [369, 327] width 17 height 6
type input "130"
checkbox input "false"
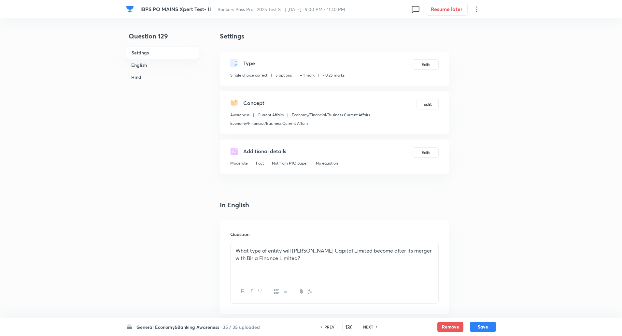
checkbox input "true"
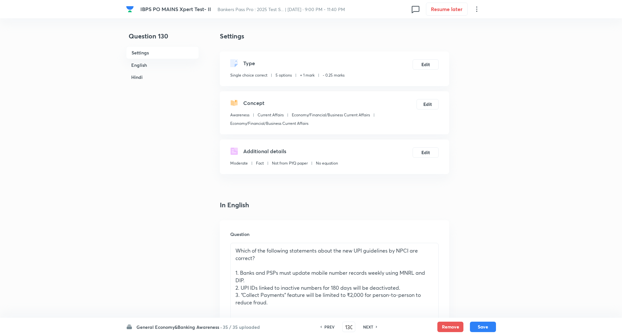
click at [374, 328] on div "NEXT" at bounding box center [369, 327] width 17 height 6
type input "131"
checkbox input "false"
checkbox input "true"
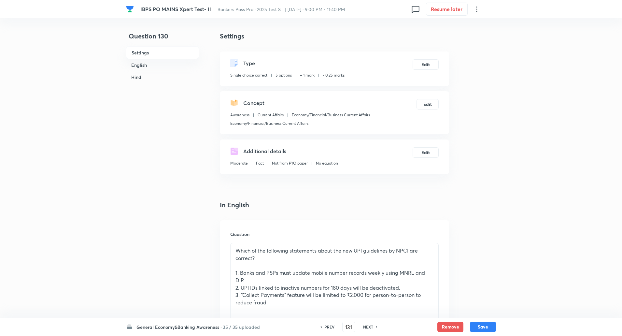
checkbox input "true"
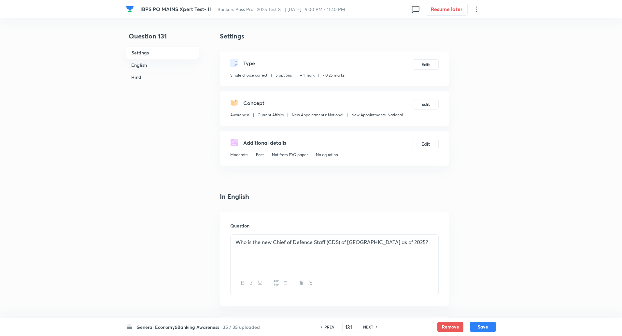
click at [374, 328] on div "NEXT" at bounding box center [369, 327] width 17 height 6
type input "132"
checkbox input "true"
checkbox input "false"
checkbox input "true"
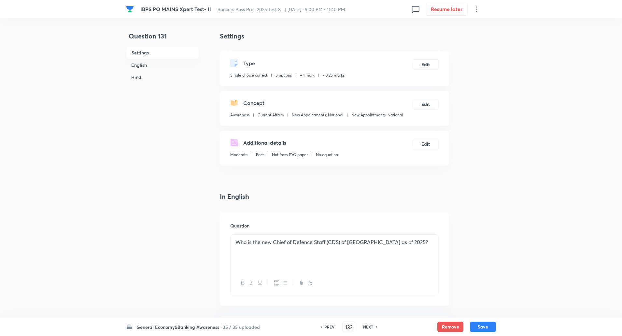
checkbox input "false"
click at [374, 328] on div "NEXT" at bounding box center [369, 327] width 17 height 6
type input "133"
checkbox input "false"
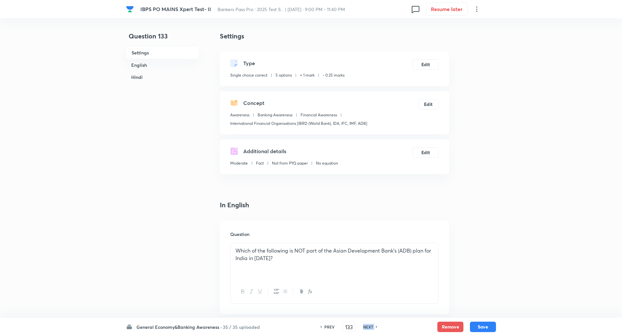
checkbox input "true"
click at [374, 328] on div "NEXT" at bounding box center [369, 327] width 17 height 6
type input "134"
checkbox input "true"
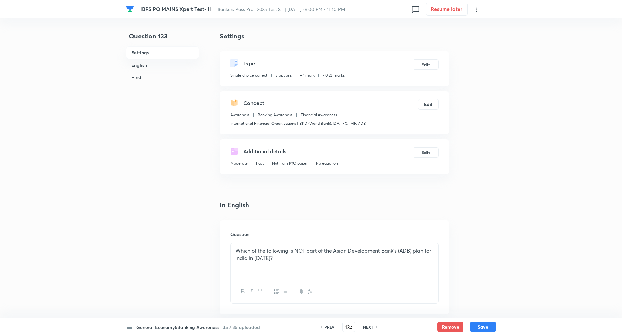
checkbox input "true"
click at [374, 328] on div "NEXT" at bounding box center [369, 327] width 17 height 6
type input "135"
checkbox input "false"
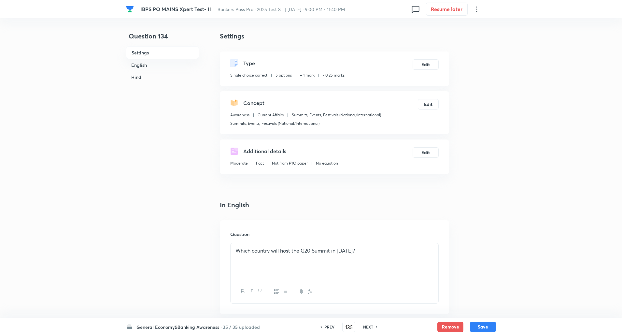
checkbox input "true"
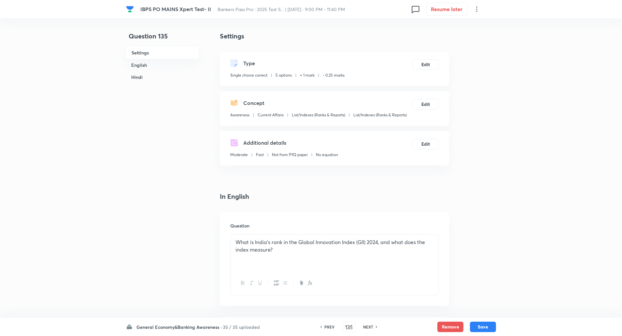
click at [374, 328] on div "NEXT" at bounding box center [369, 327] width 17 height 6
type input "136"
checkbox input "false"
checkbox input "true"
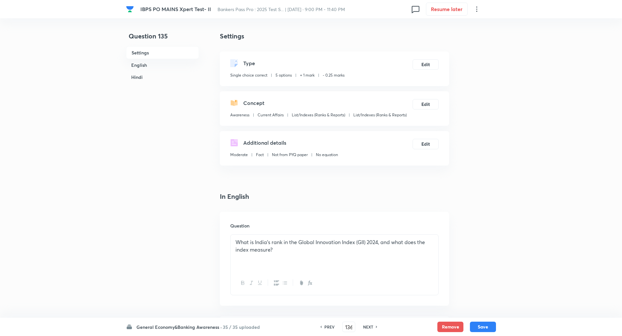
checkbox input "true"
click at [374, 328] on div "NEXT" at bounding box center [369, 327] width 17 height 6
type input "137"
checkbox input "false"
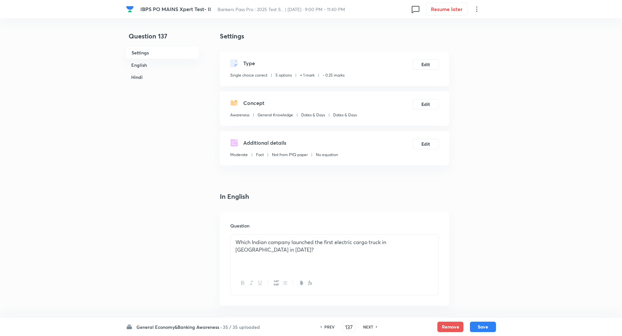
checkbox input "true"
click at [374, 328] on div "NEXT" at bounding box center [369, 327] width 17 height 6
type input "138"
checkbox input "true"
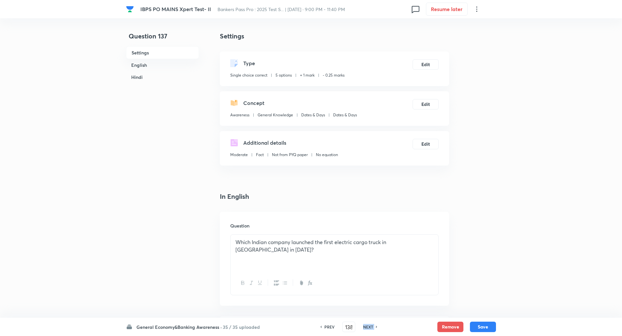
checkbox input "true"
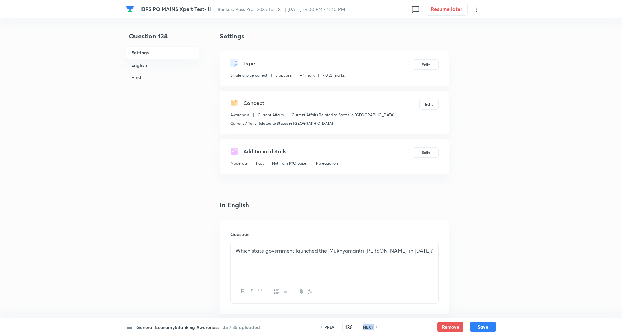
click at [374, 328] on div "NEXT" at bounding box center [369, 327] width 17 height 6
type input "139"
checkbox input "false"
checkbox input "true"
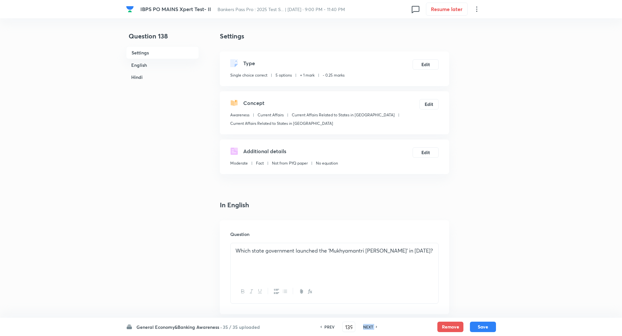
checkbox input "true"
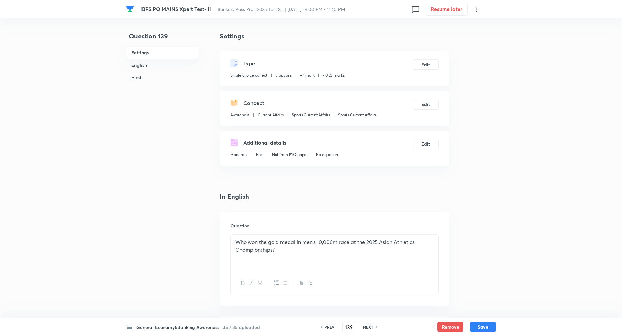
click at [374, 328] on div "NEXT" at bounding box center [369, 327] width 17 height 6
type input "140"
checkbox input "false"
checkbox input "true"
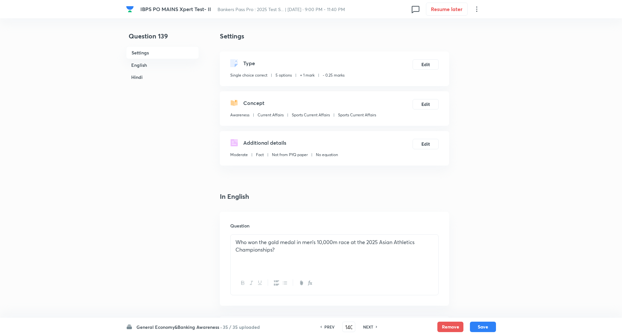
checkbox input "true"
click at [374, 328] on div "NEXT" at bounding box center [369, 327] width 17 height 6
type input "141"
checkbox input "false"
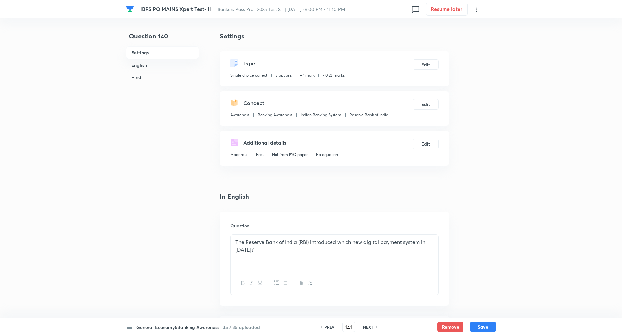
checkbox input "true"
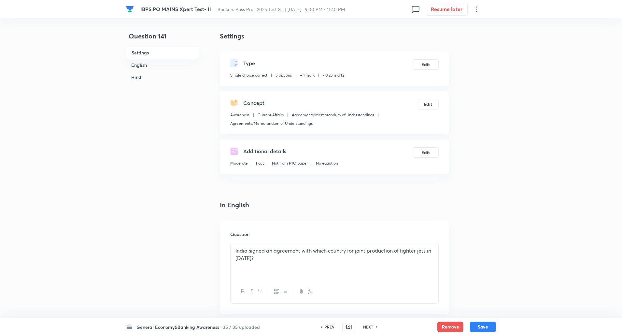
click at [374, 328] on div "NEXT" at bounding box center [369, 327] width 17 height 6
type input "142"
checkbox input "false"
checkbox input "true"
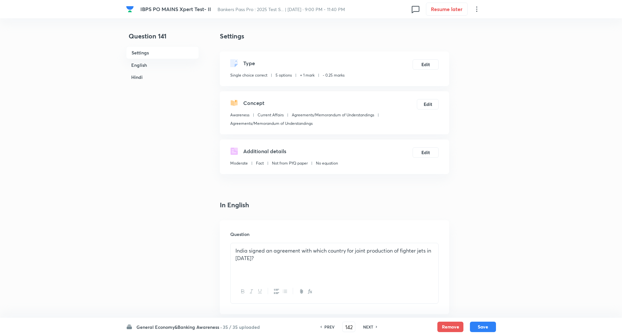
checkbox input "true"
click at [374, 328] on div "NEXT" at bounding box center [369, 327] width 17 height 6
type input "143"
checkbox input "false"
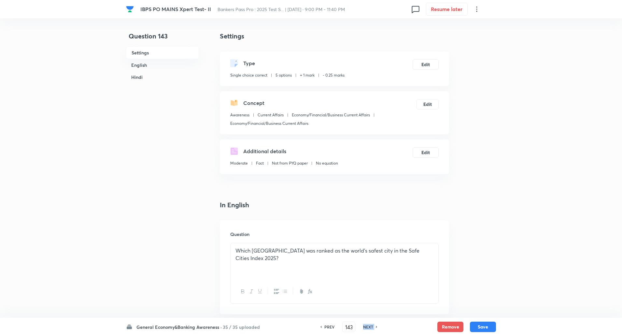
checkbox input "true"
click at [374, 328] on div "NEXT" at bounding box center [369, 327] width 17 height 6
type input "144"
checkbox input "false"
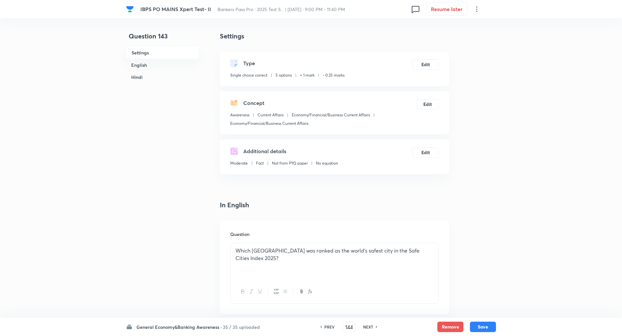
checkbox input "true"
checkbox input "false"
checkbox input "true"
